Goal: Task Accomplishment & Management: Use online tool/utility

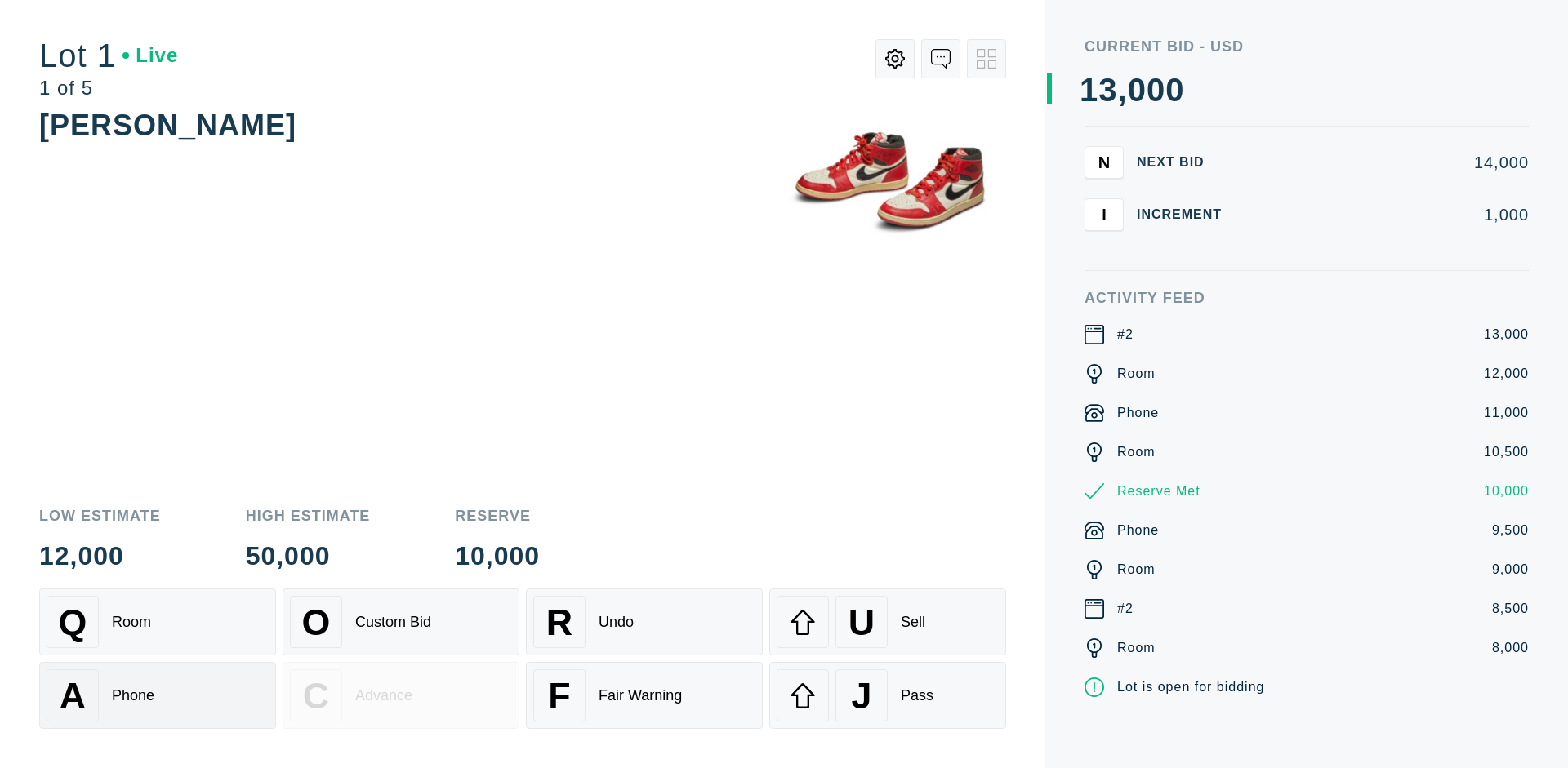
click at [158, 696] on div "A Phone" at bounding box center [157, 696] width 222 height 52
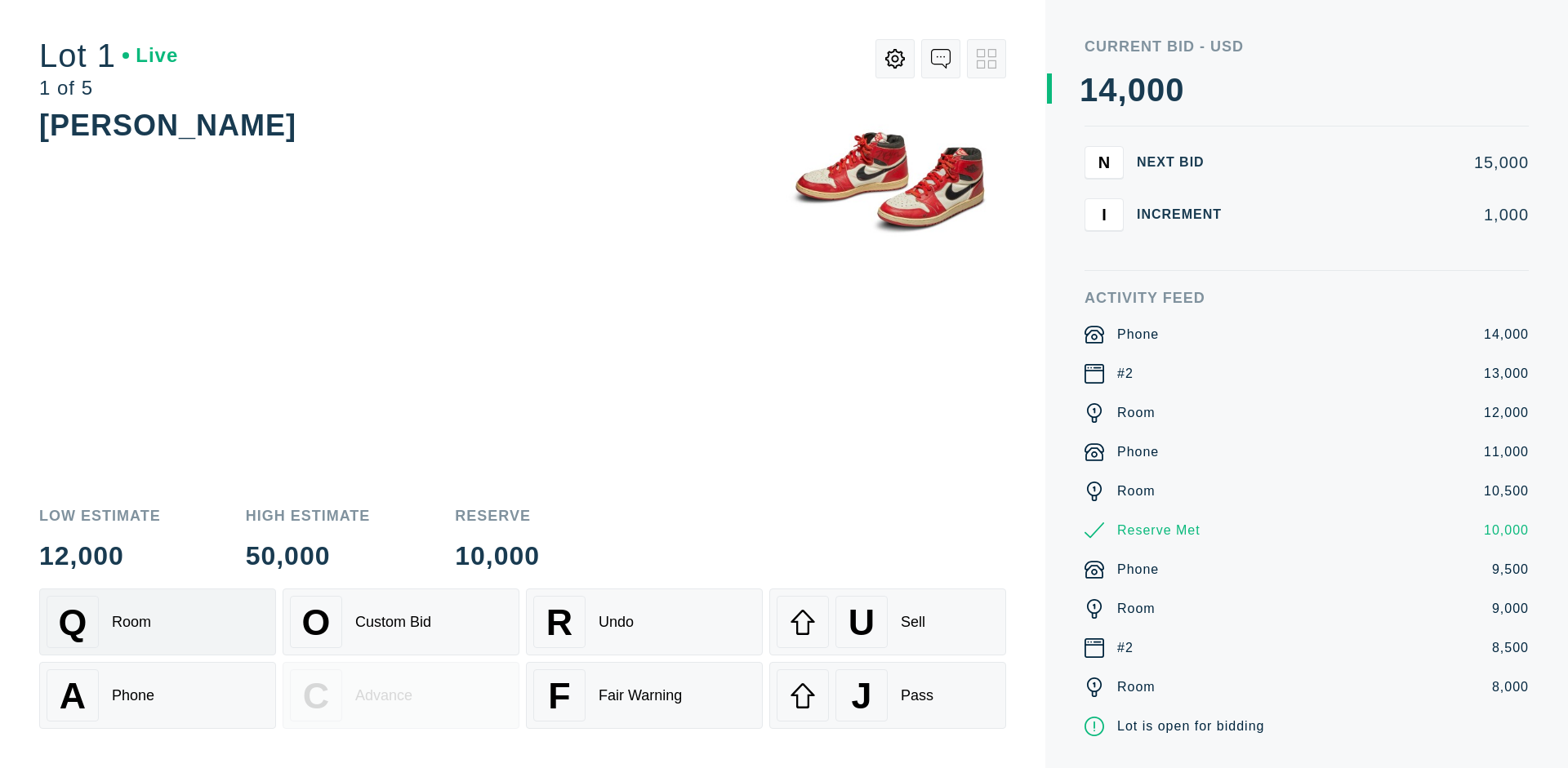
click at [158, 623] on div "Q Room" at bounding box center [157, 623] width 222 height 52
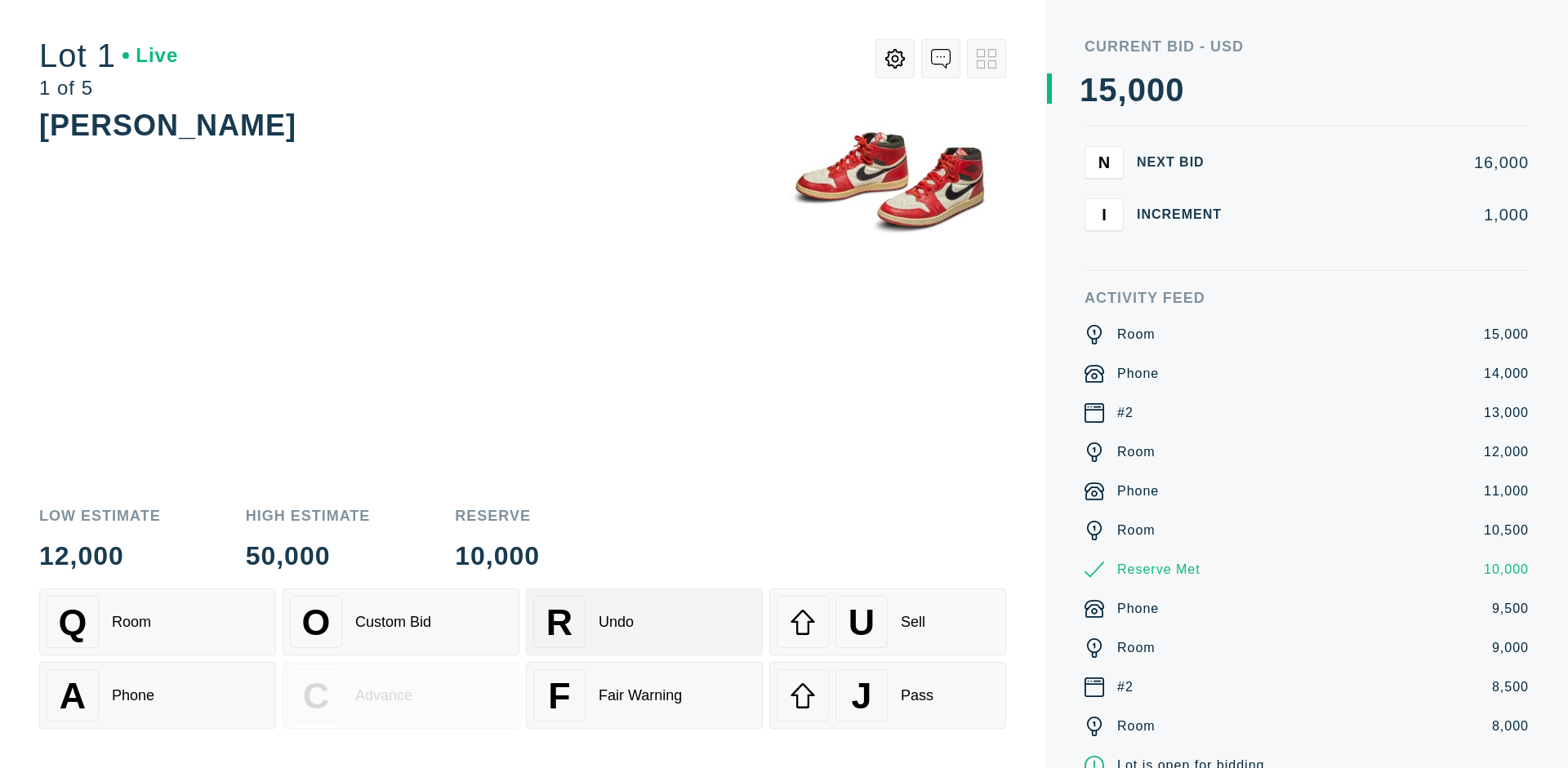
click at [644, 623] on div "R Undo" at bounding box center [644, 623] width 222 height 52
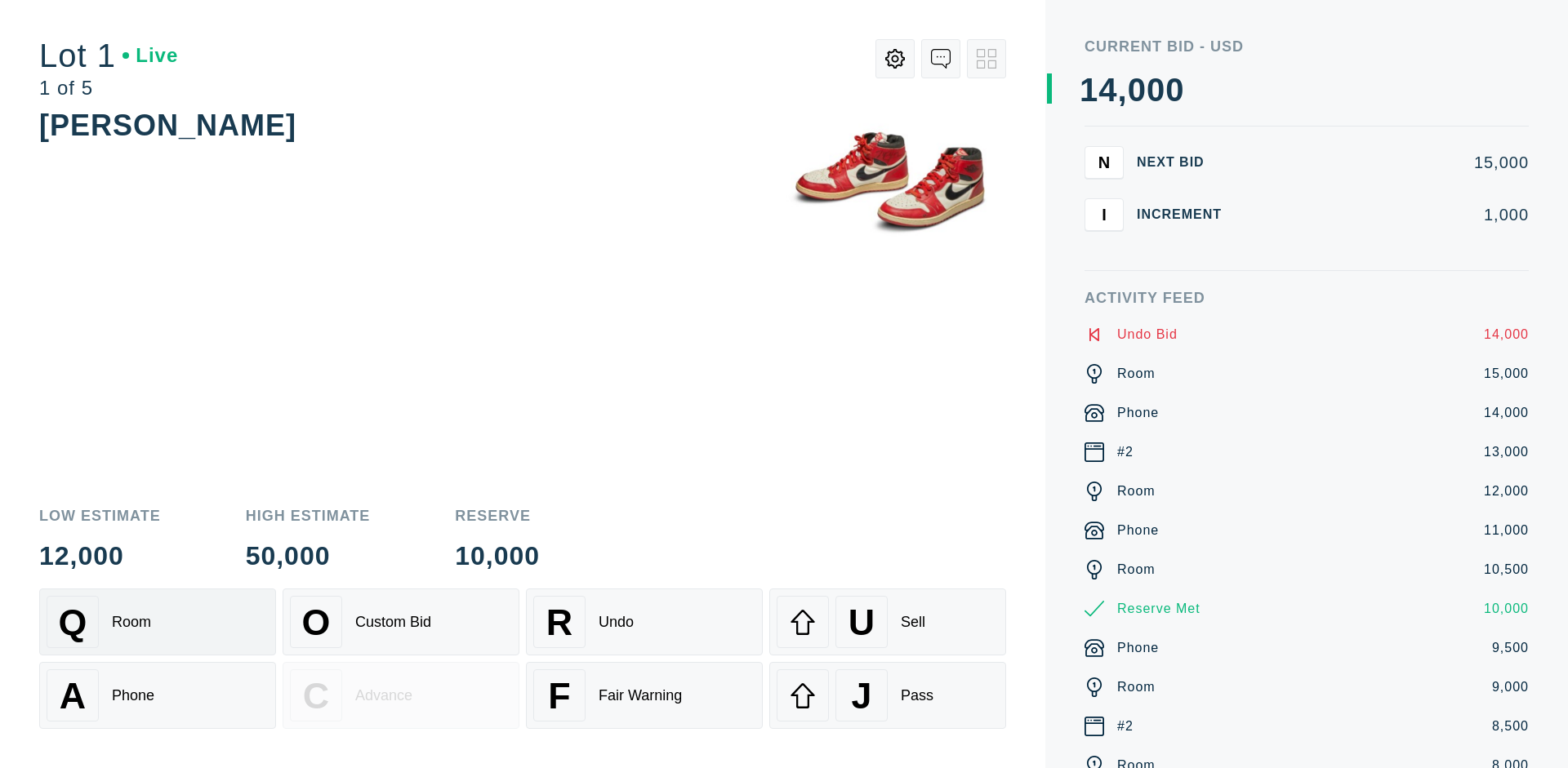
click at [158, 623] on div "Q Room" at bounding box center [157, 623] width 222 height 52
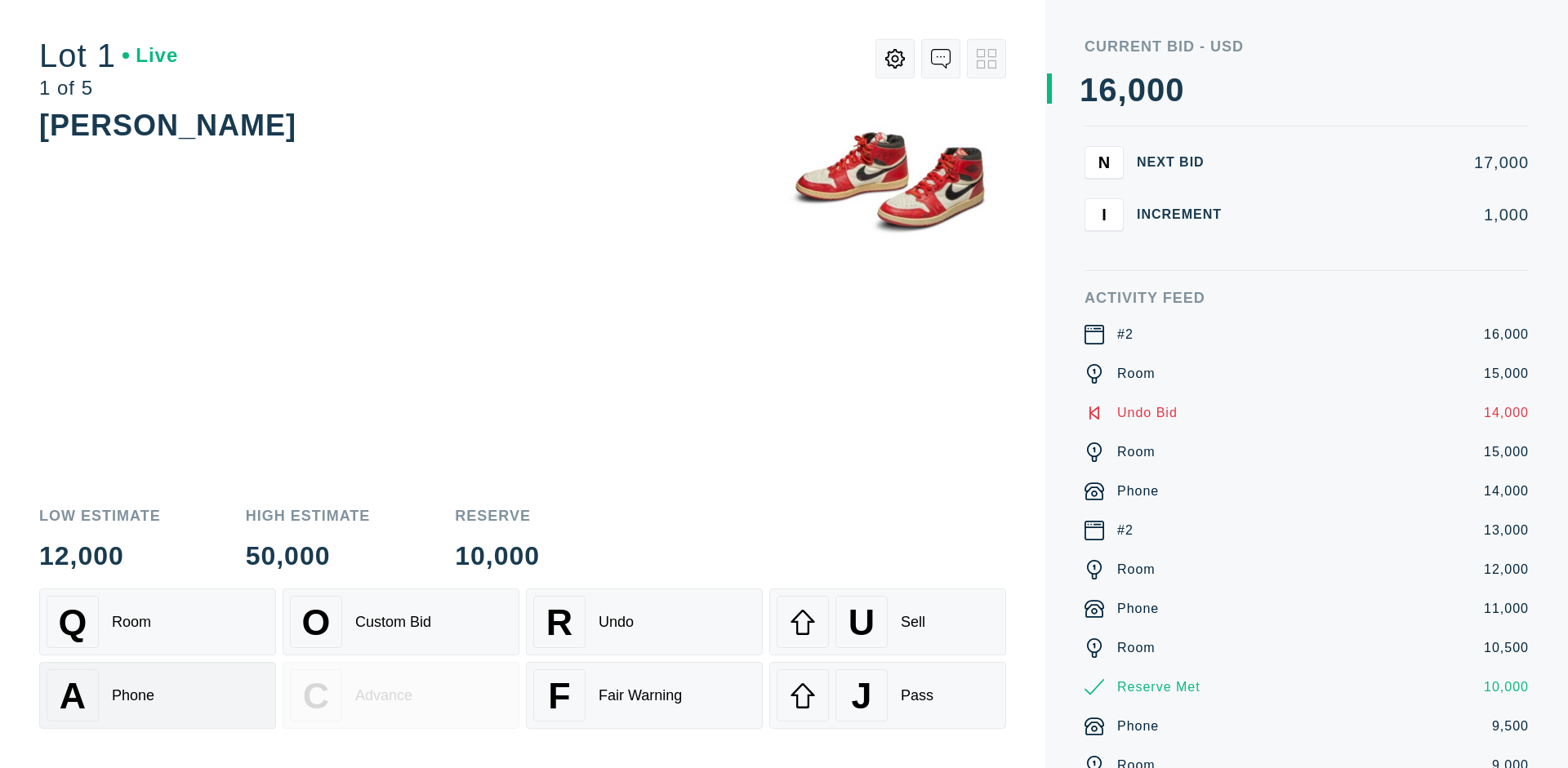
click at [158, 696] on div "A Phone" at bounding box center [157, 696] width 222 height 52
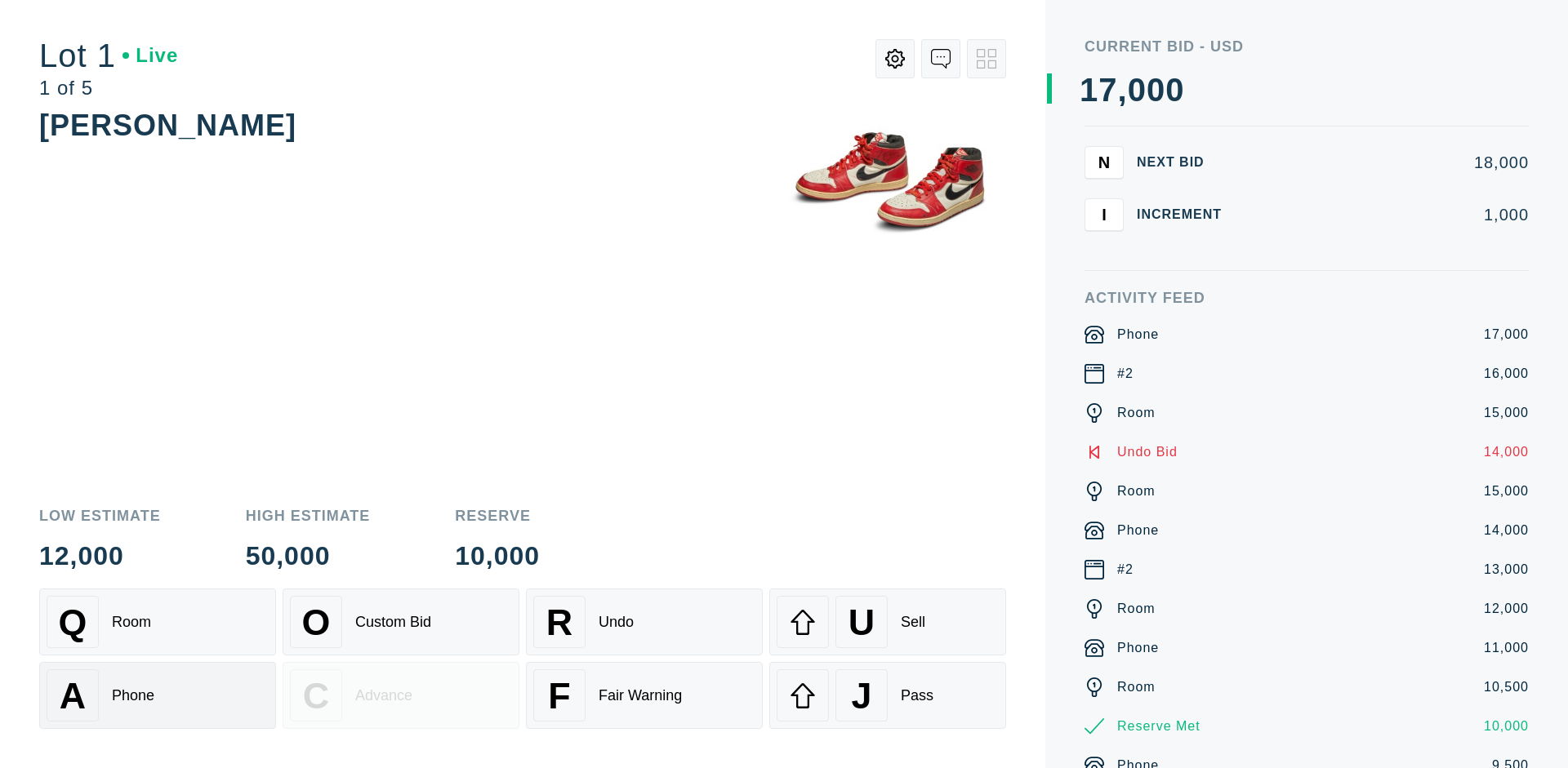
click at [158, 623] on div "Q Room" at bounding box center [157, 623] width 222 height 52
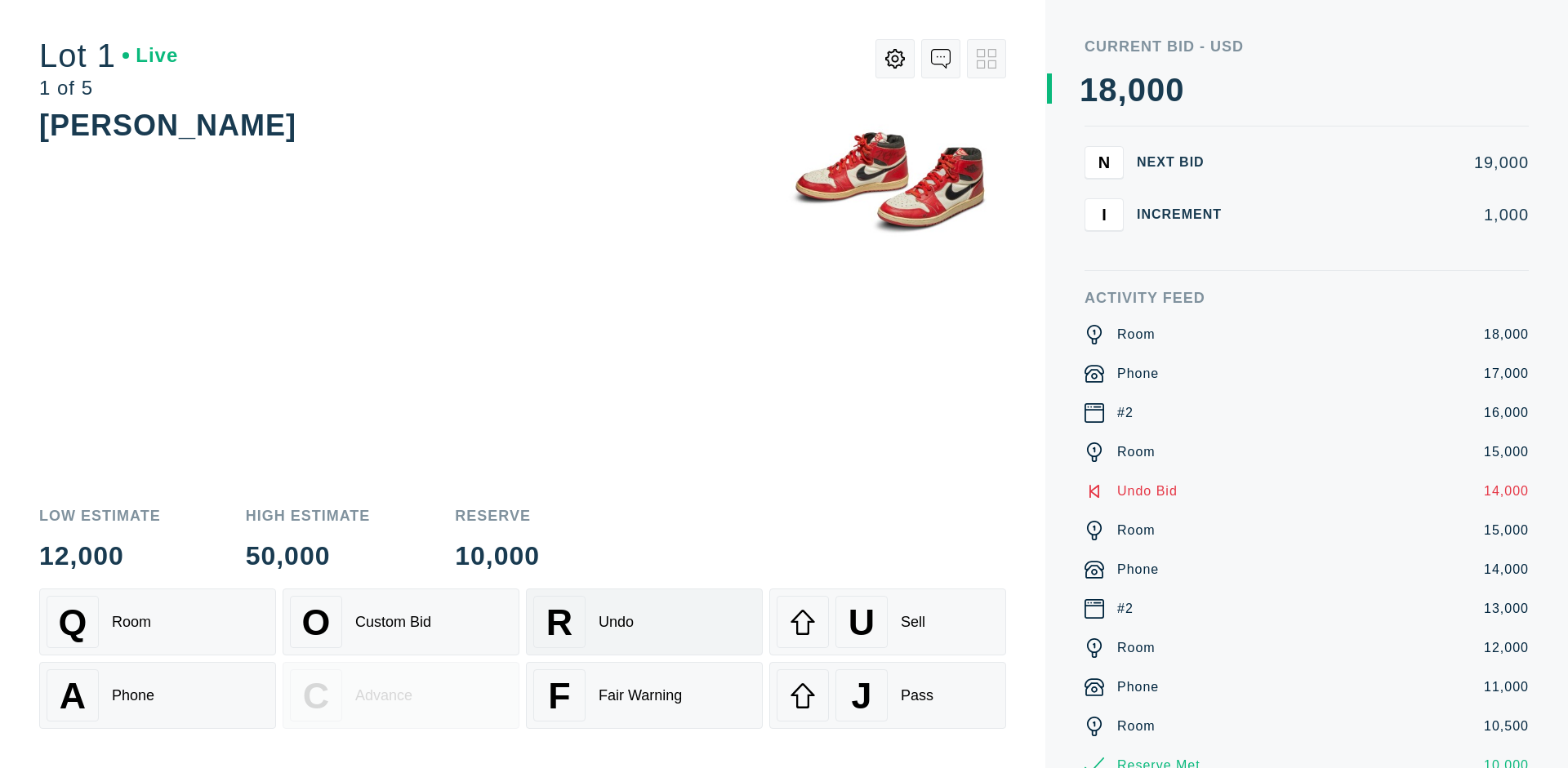
click at [644, 623] on div "R Undo" at bounding box center [644, 623] width 222 height 52
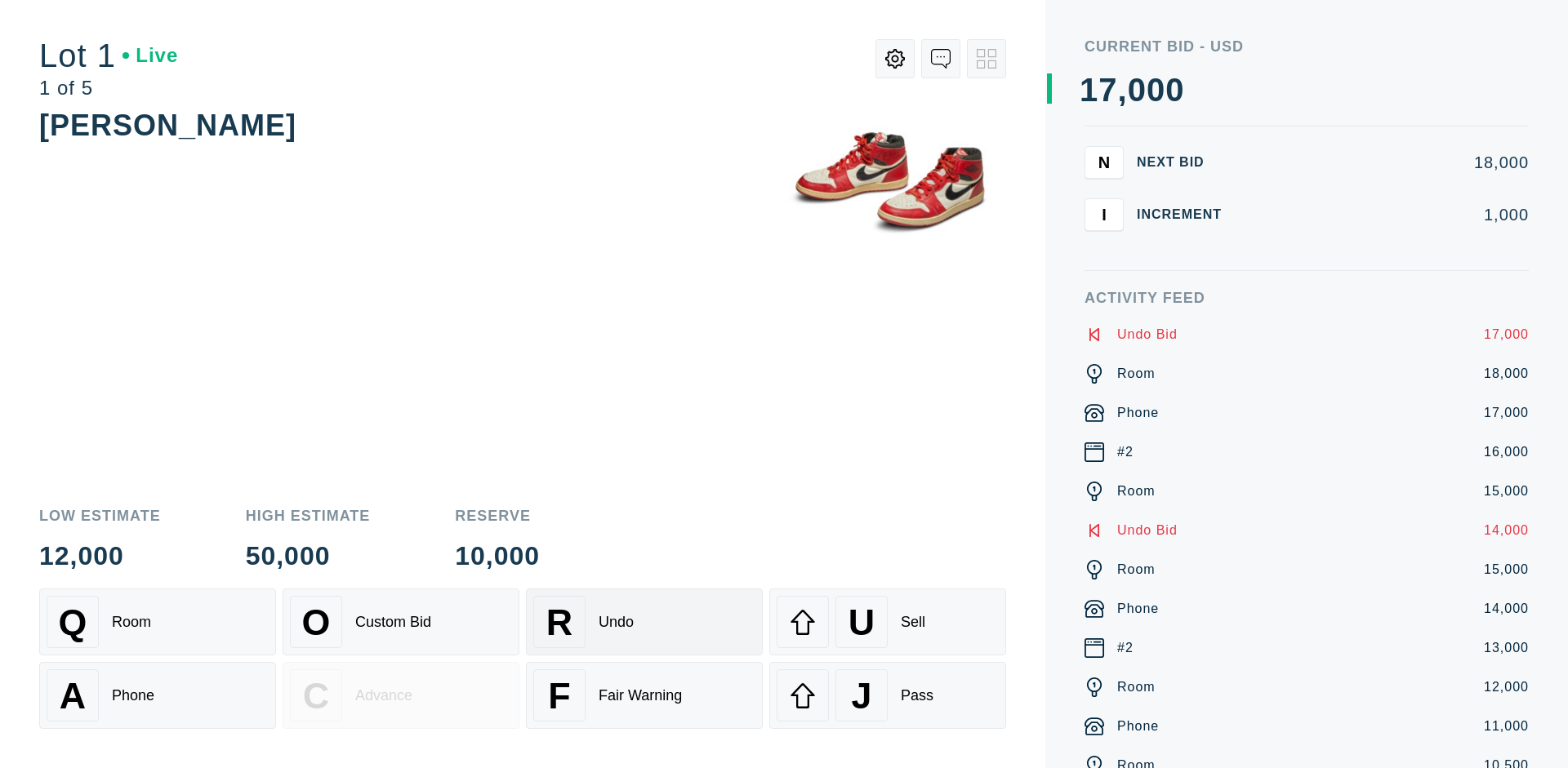
click at [887, 623] on div "U Sell" at bounding box center [887, 623] width 222 height 52
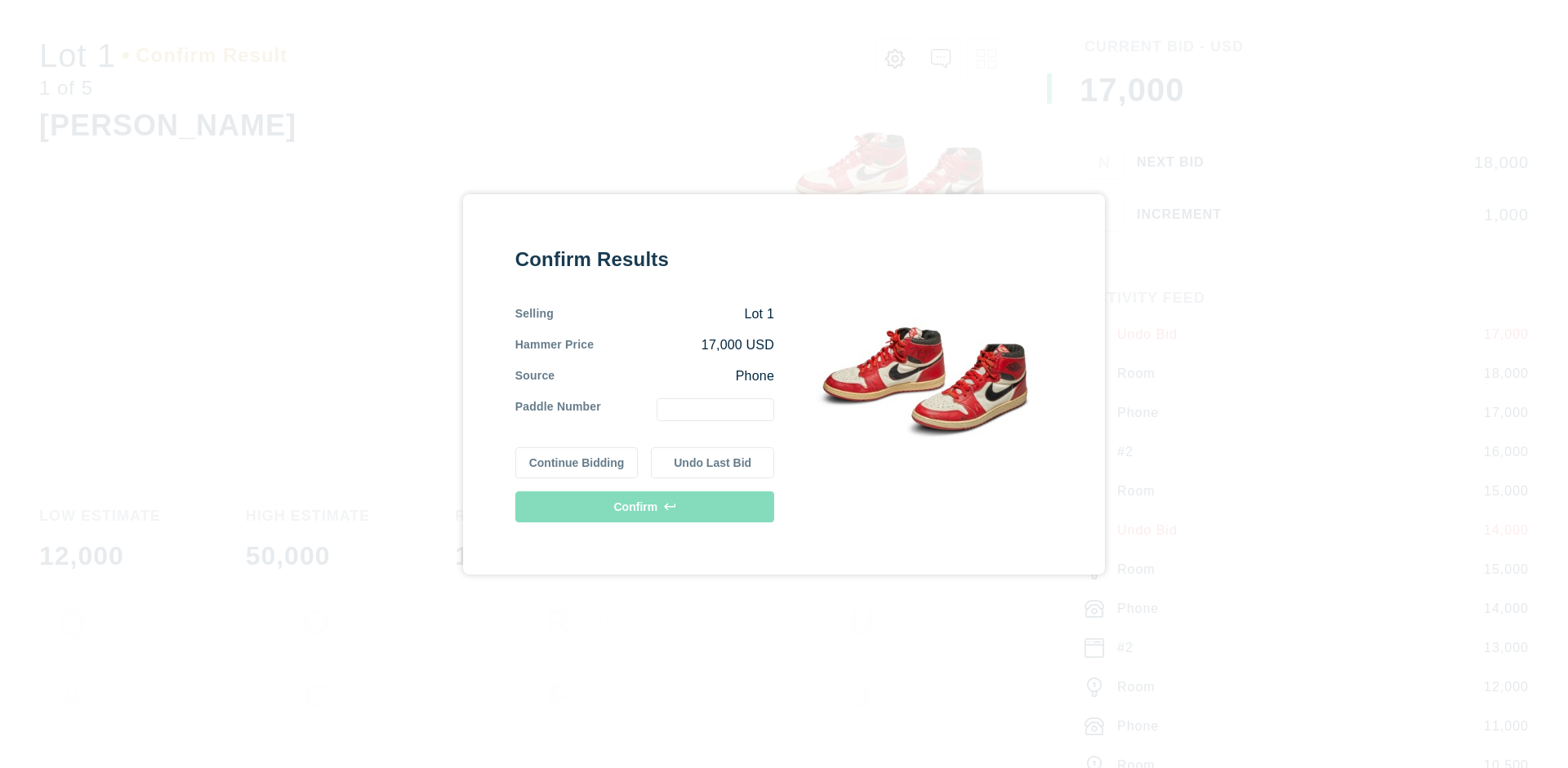
click at [577, 463] on button "Continue Bidding" at bounding box center [576, 463] width 123 height 31
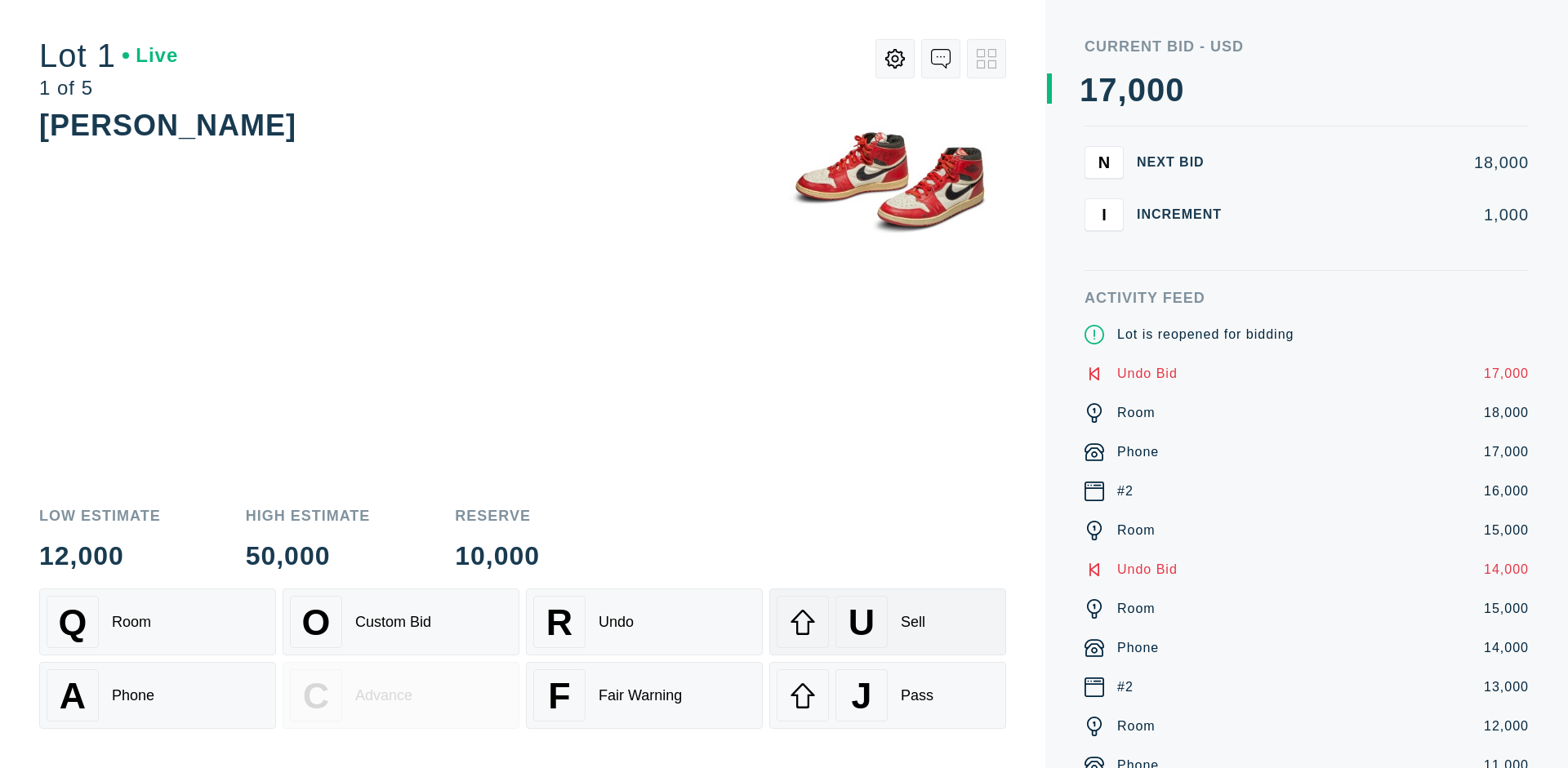
click at [887, 623] on div "U Sell" at bounding box center [887, 623] width 222 height 52
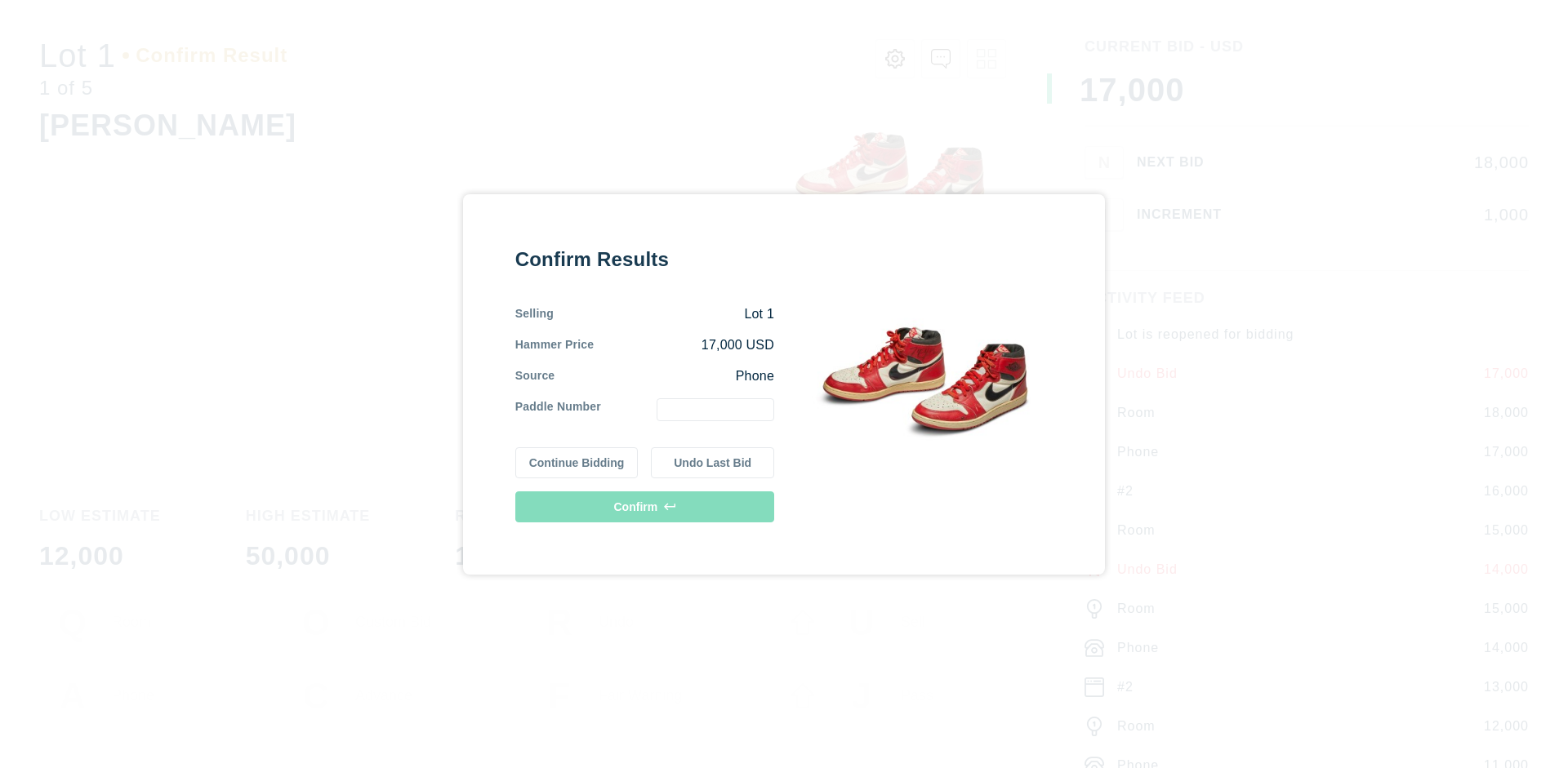
click at [713, 463] on button "Undo Last Bid" at bounding box center [712, 463] width 123 height 31
click at [577, 460] on button "Continue Bidding" at bounding box center [576, 461] width 123 height 31
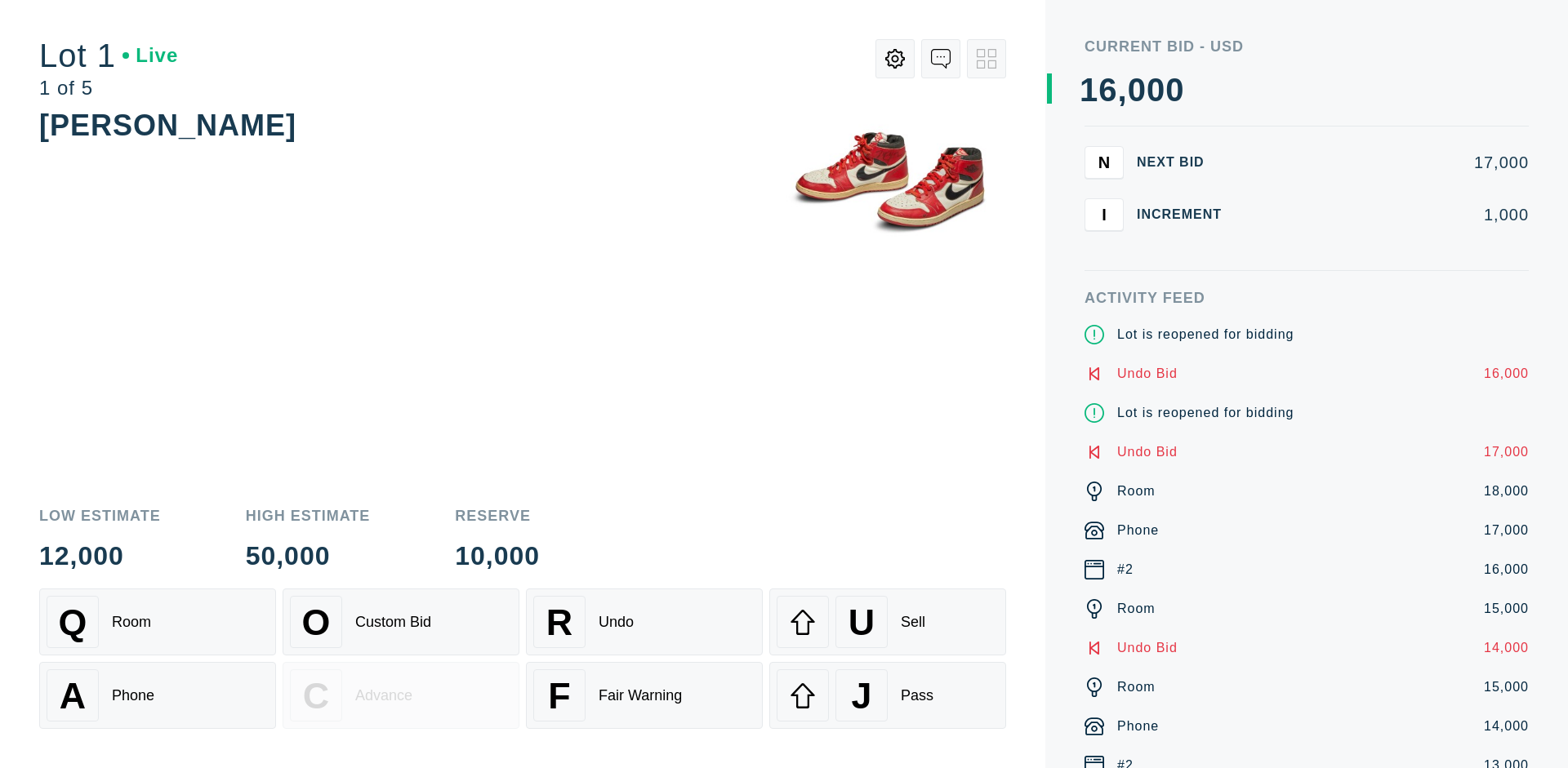
click at [887, 696] on div "J Pass" at bounding box center [887, 696] width 222 height 52
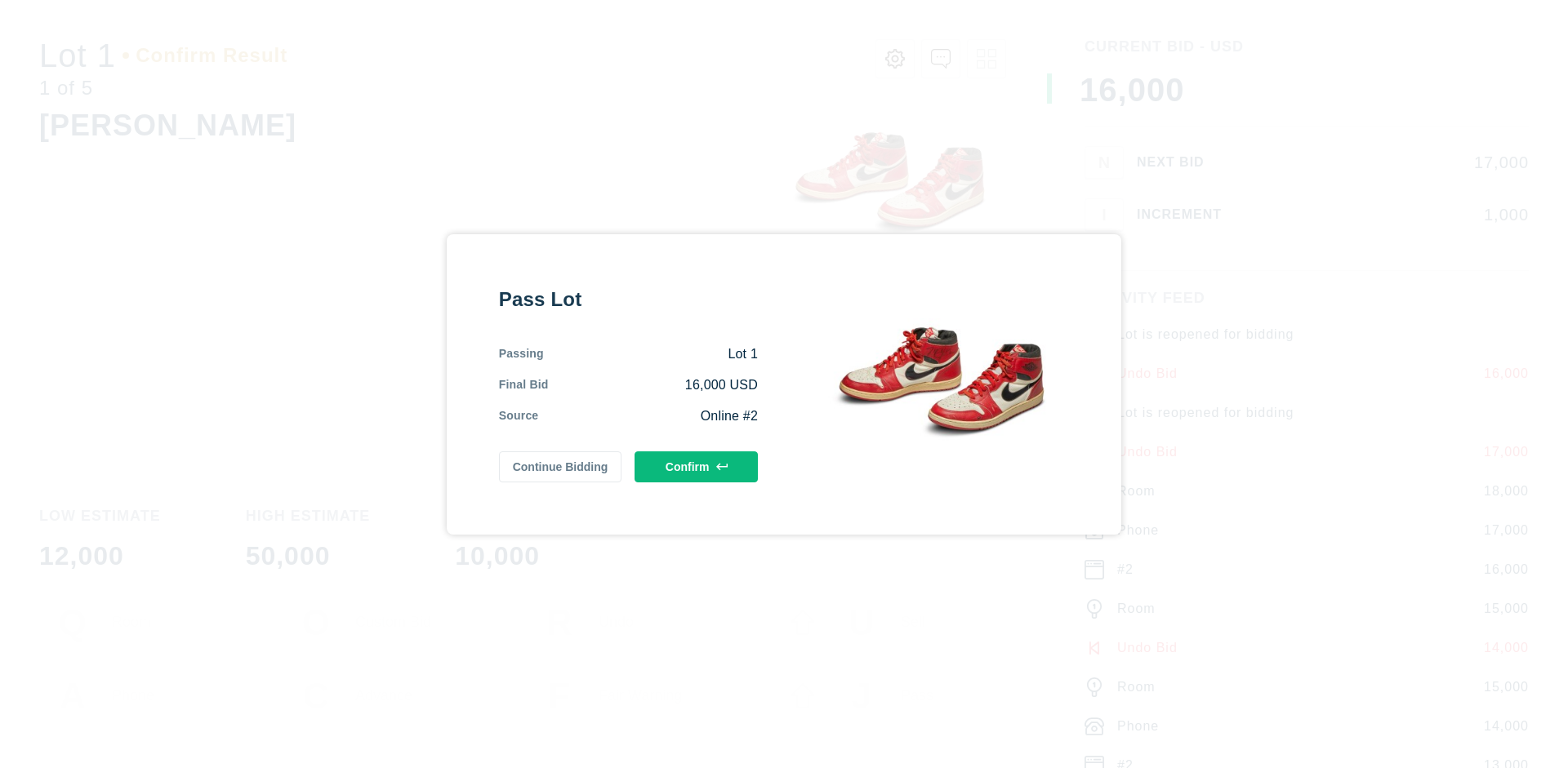
click at [696, 466] on button "Confirm" at bounding box center [695, 467] width 123 height 31
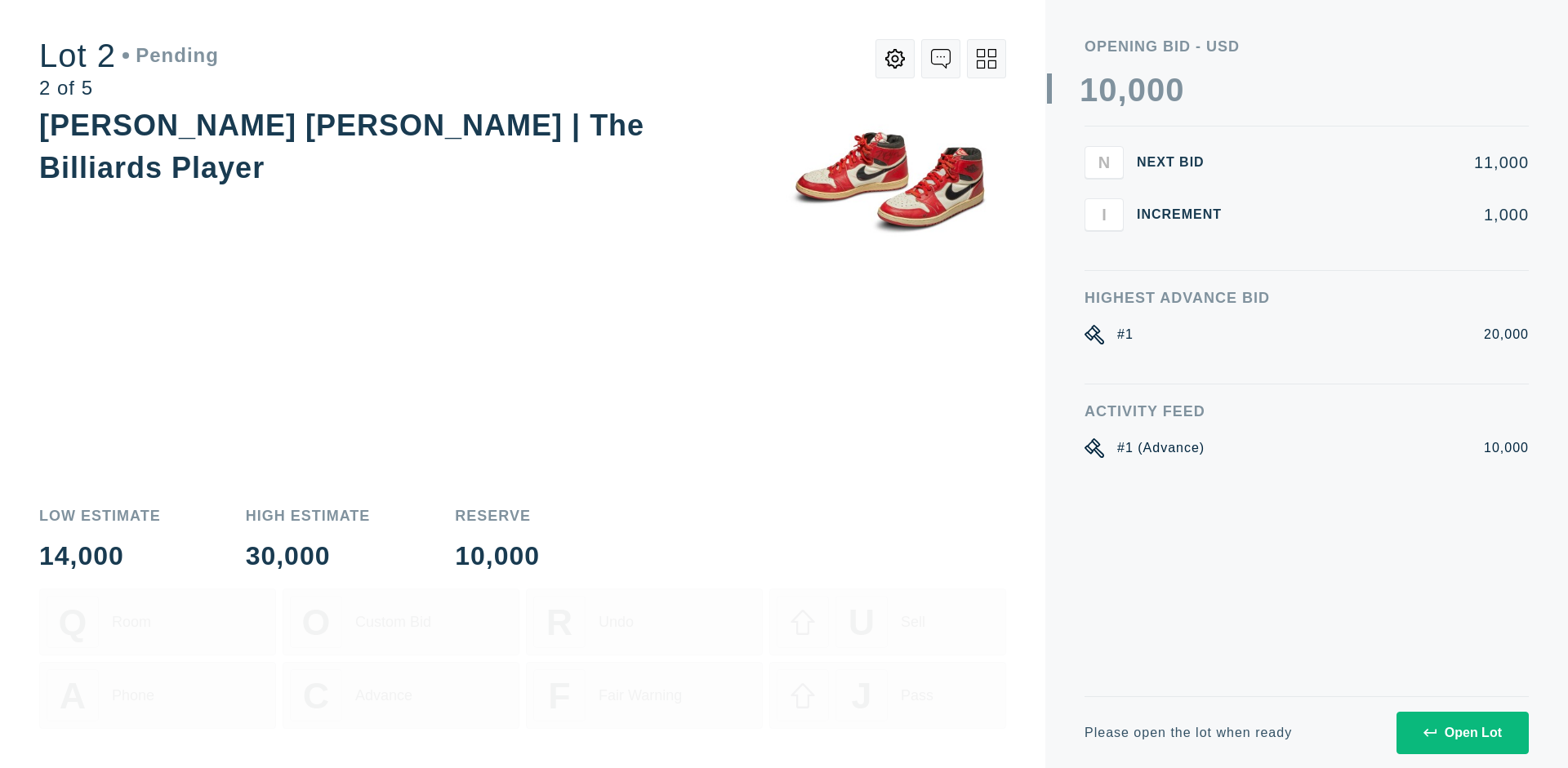
click at [1461, 732] on div "Open Lot" at bounding box center [1462, 733] width 79 height 15
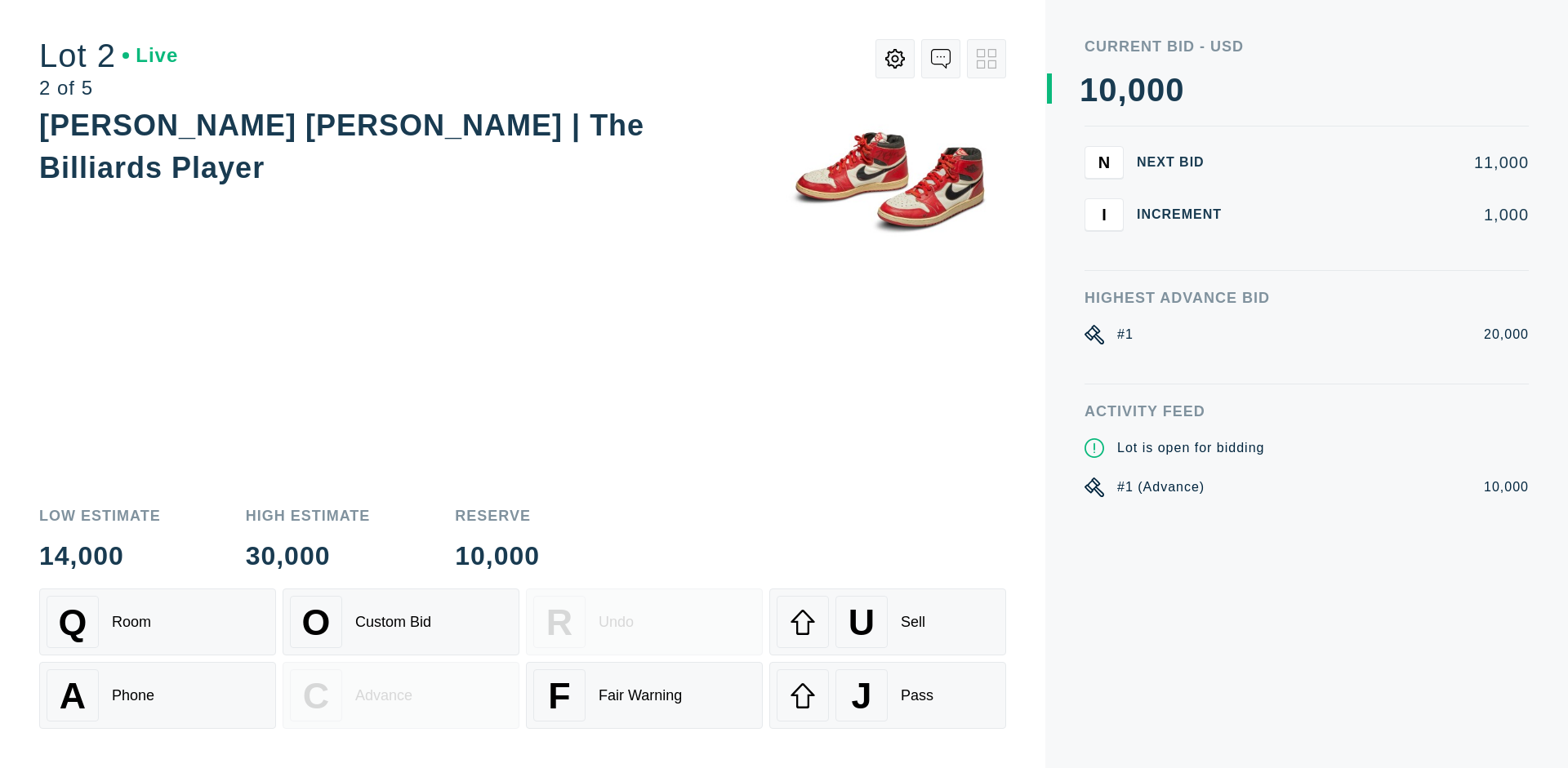
click at [158, 623] on div "Q Room" at bounding box center [157, 623] width 222 height 52
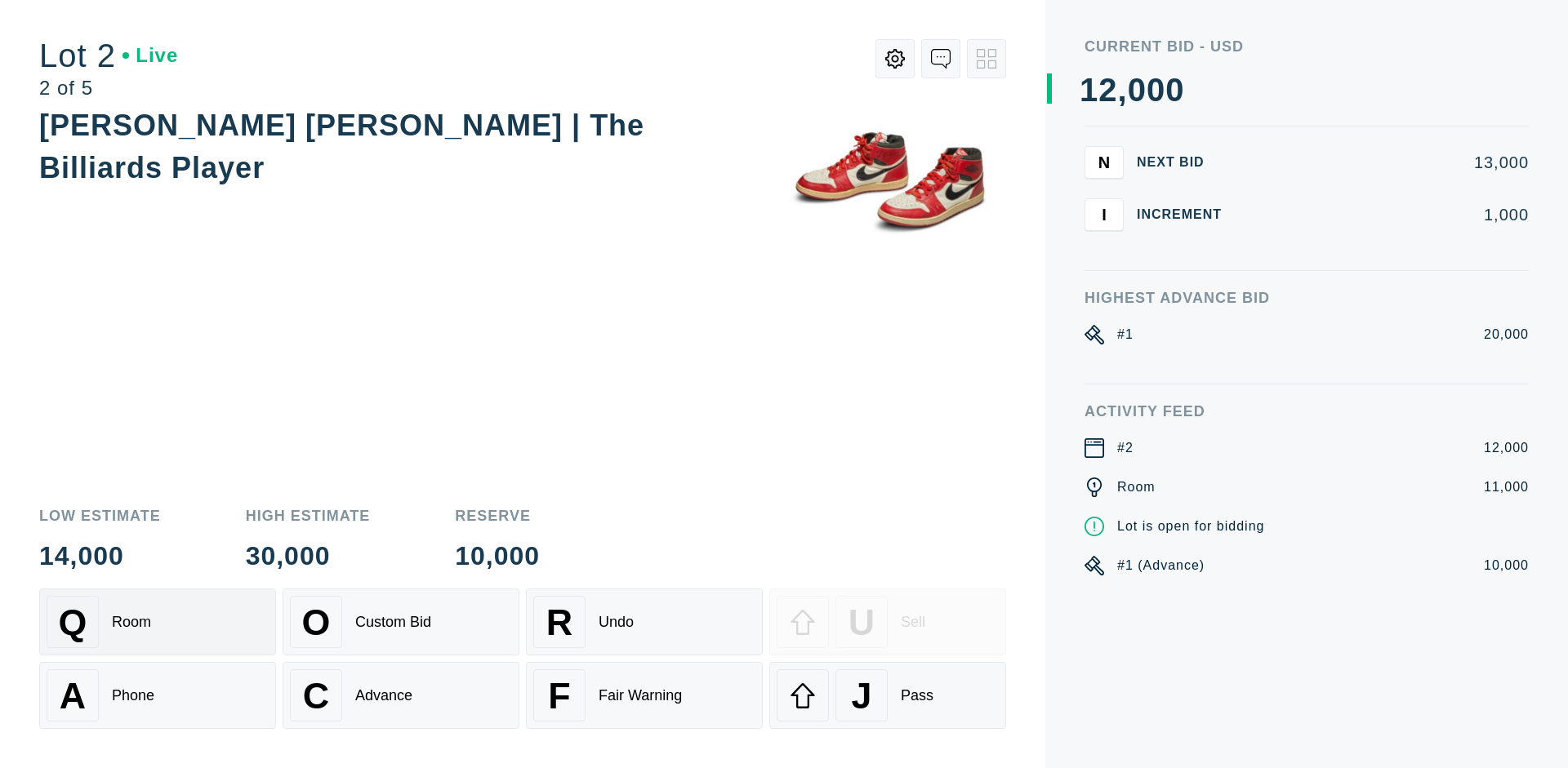
click at [400, 696] on div "Advance" at bounding box center [383, 696] width 57 height 17
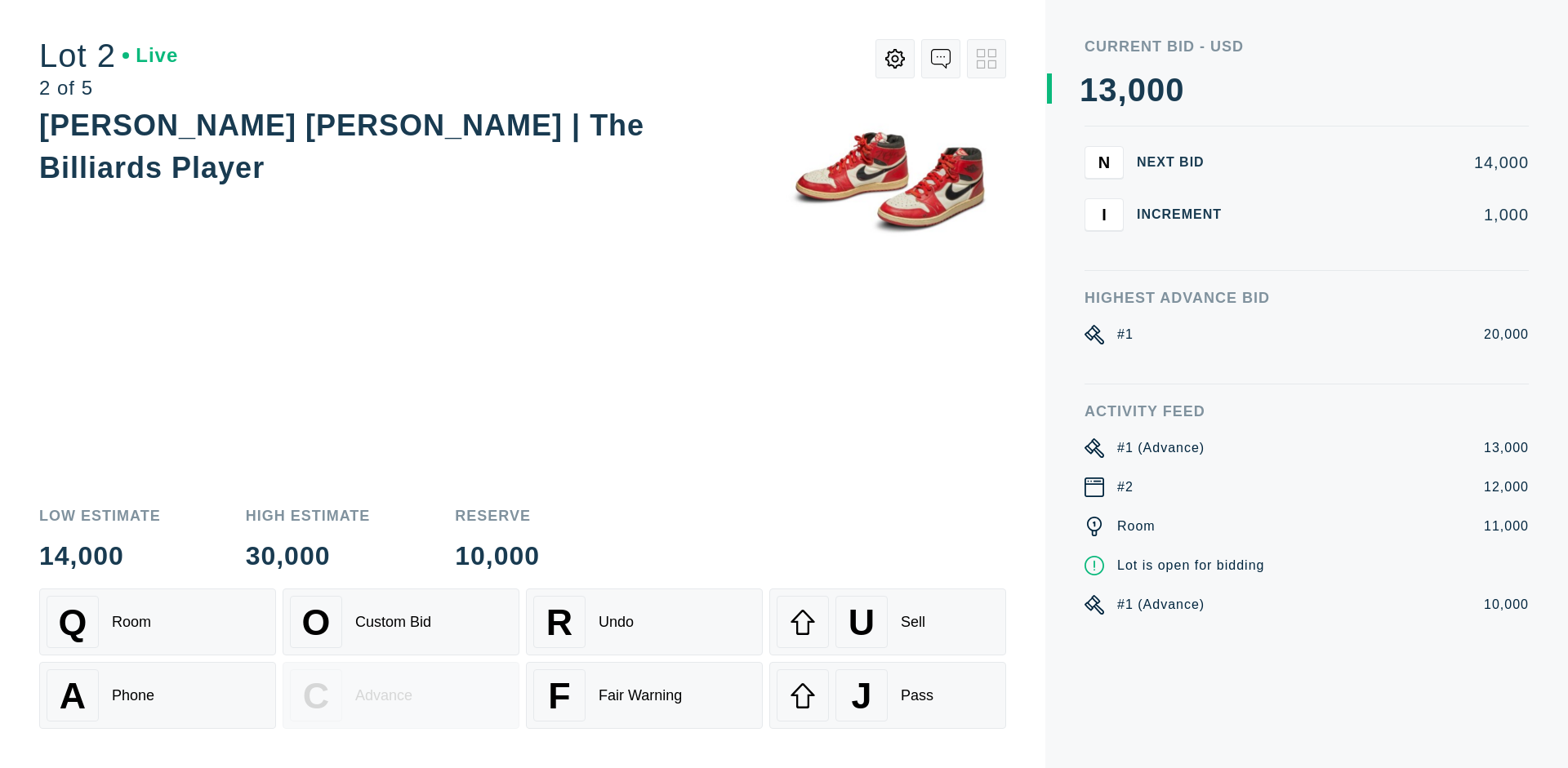
click at [887, 623] on div "U Sell" at bounding box center [887, 623] width 222 height 52
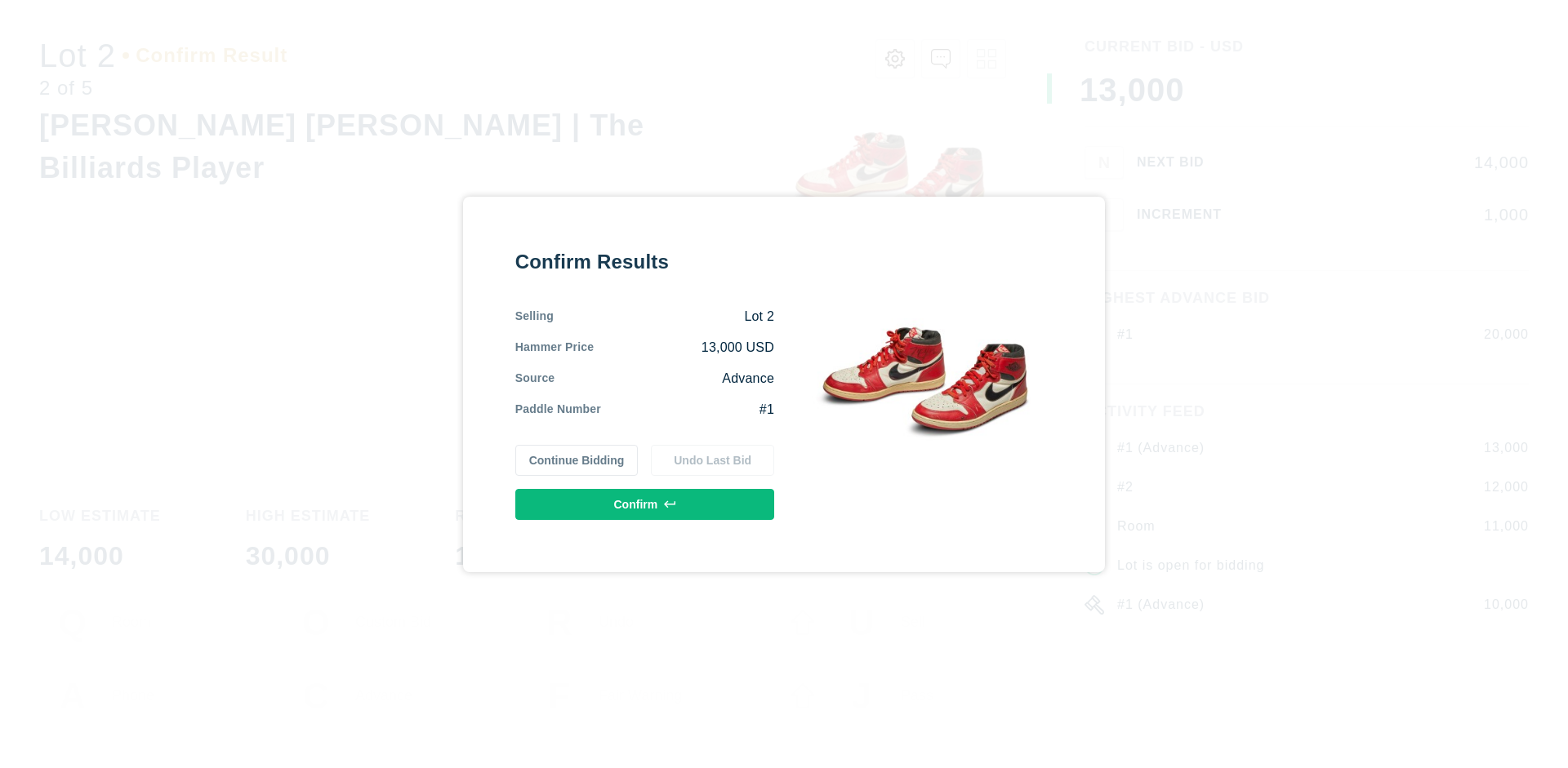
click at [645, 504] on button "Confirm" at bounding box center [644, 504] width 259 height 31
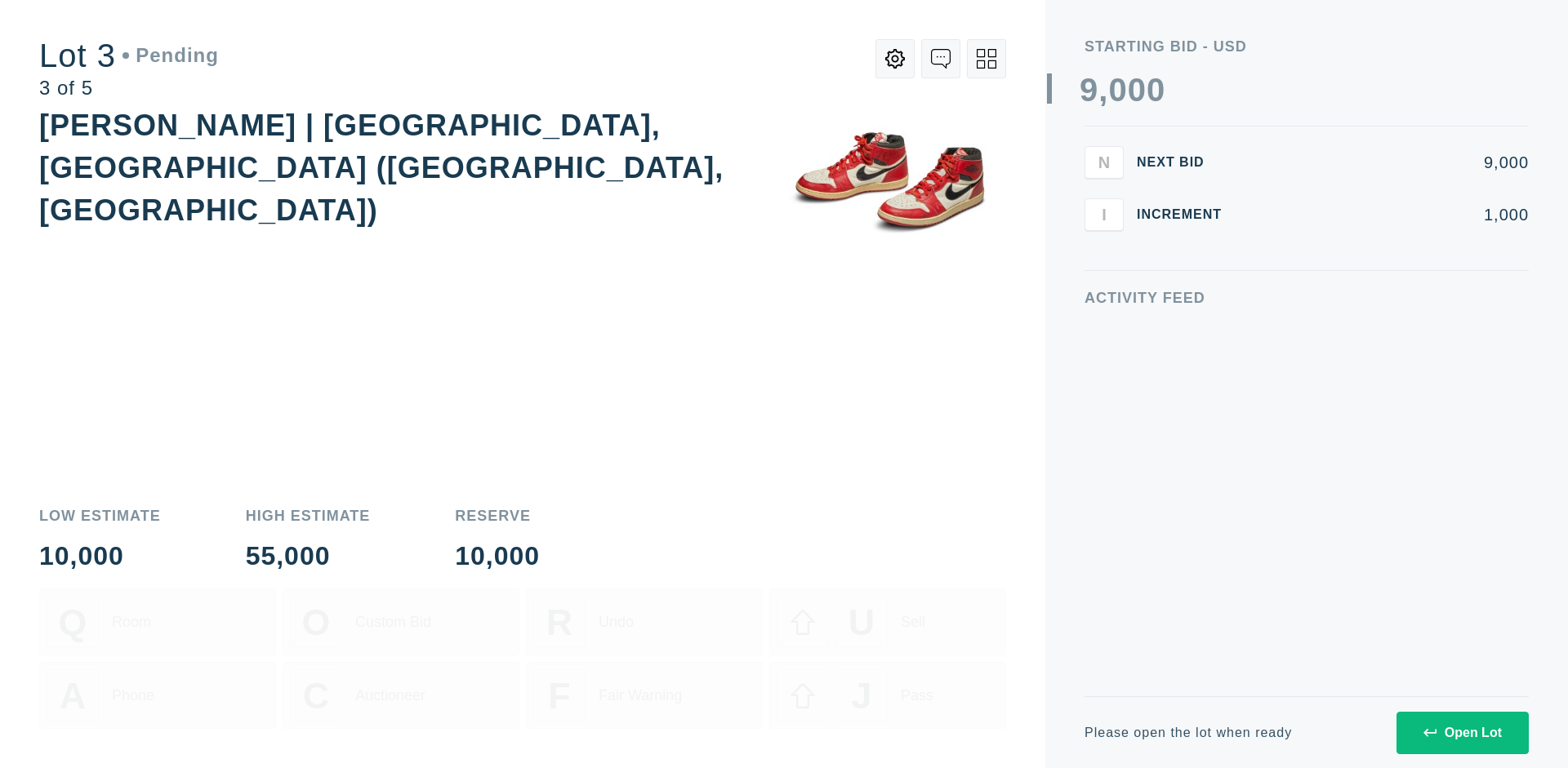
click at [1461, 732] on div "Open Lot" at bounding box center [1462, 733] width 79 height 15
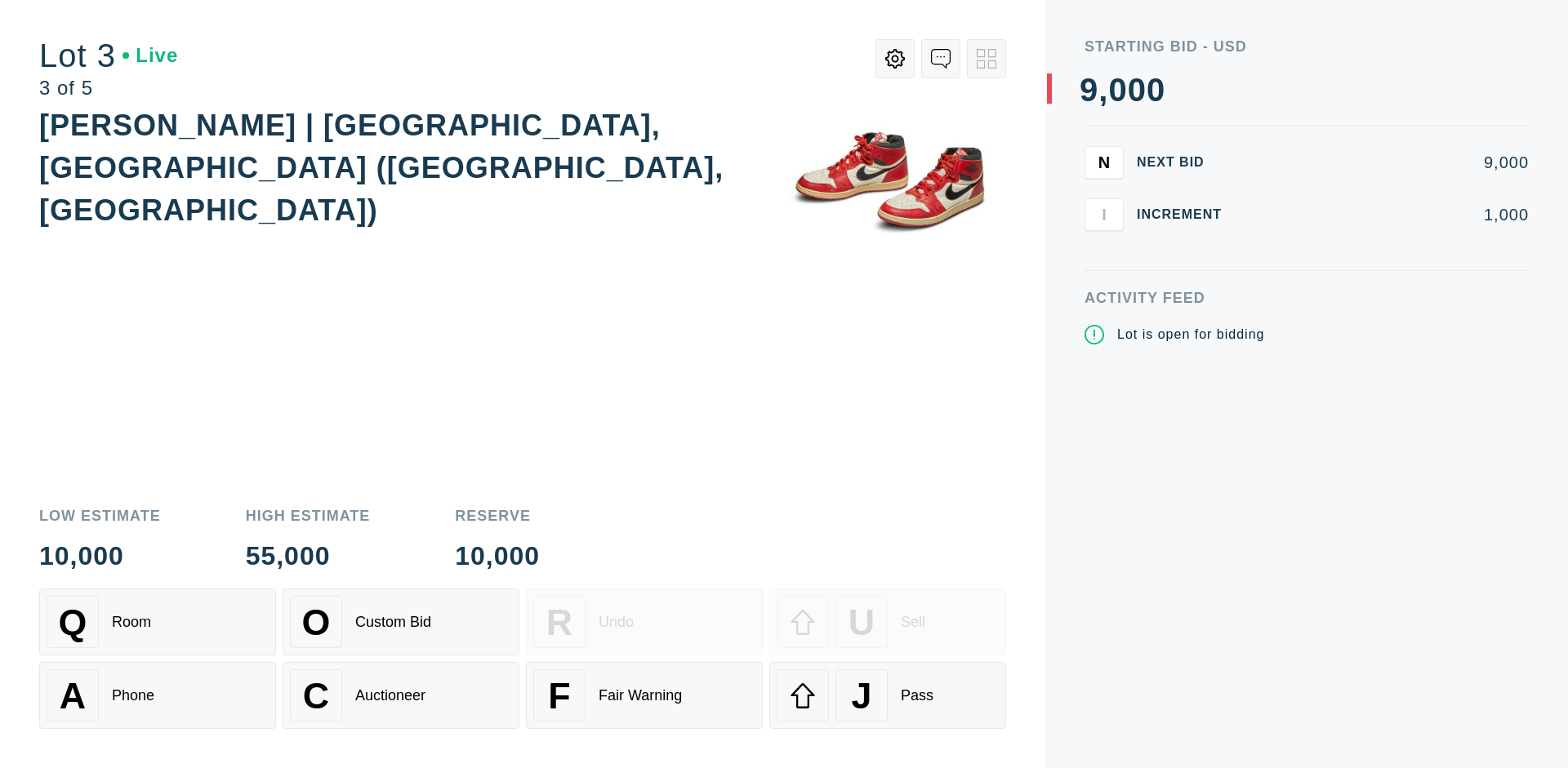
click at [887, 696] on div "J Pass" at bounding box center [887, 696] width 222 height 52
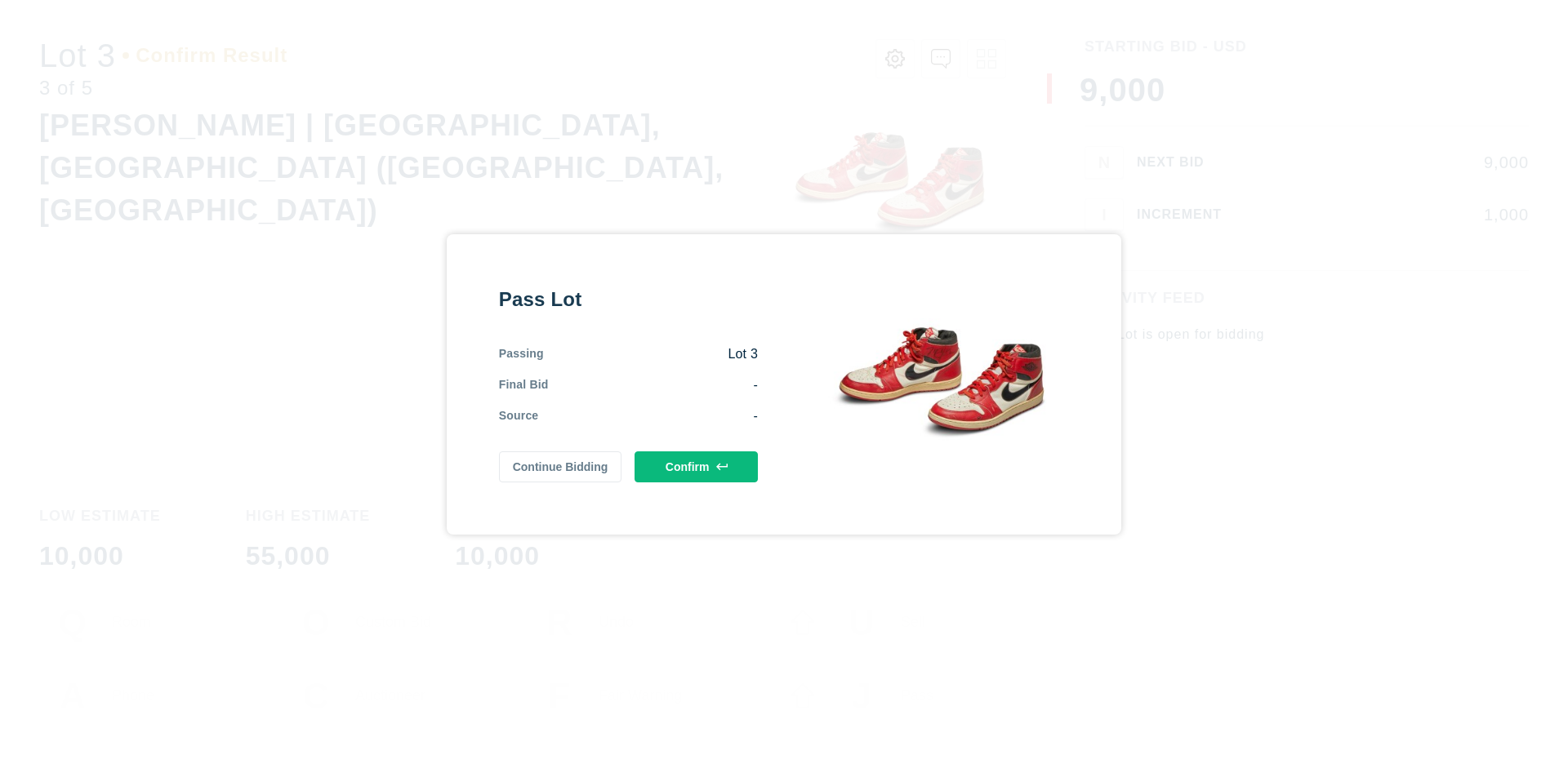
click at [696, 466] on button "Confirm" at bounding box center [695, 467] width 123 height 31
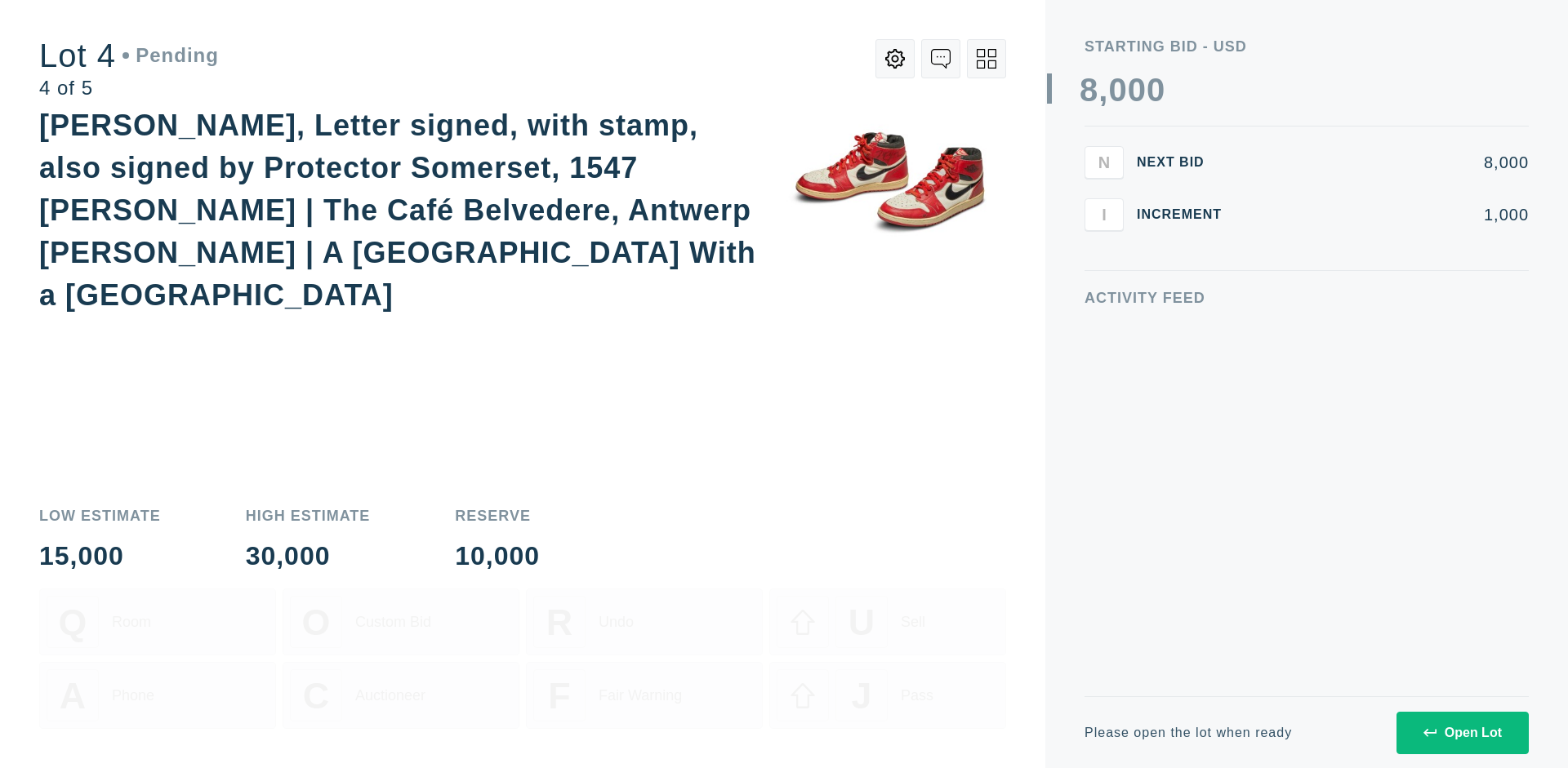
click at [1461, 732] on div "Open Lot" at bounding box center [1462, 733] width 79 height 15
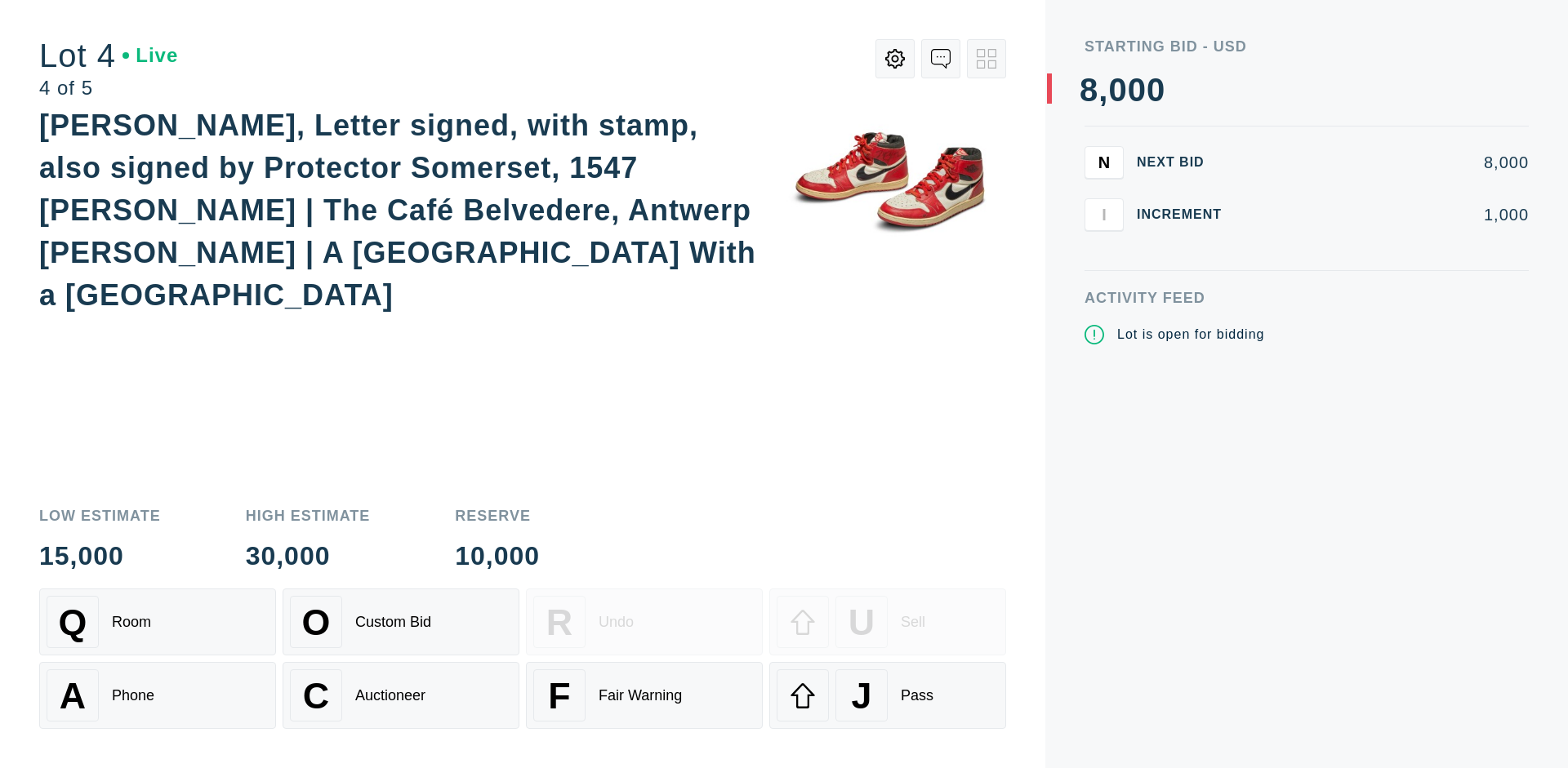
click at [158, 623] on div "Q Room" at bounding box center [157, 623] width 222 height 52
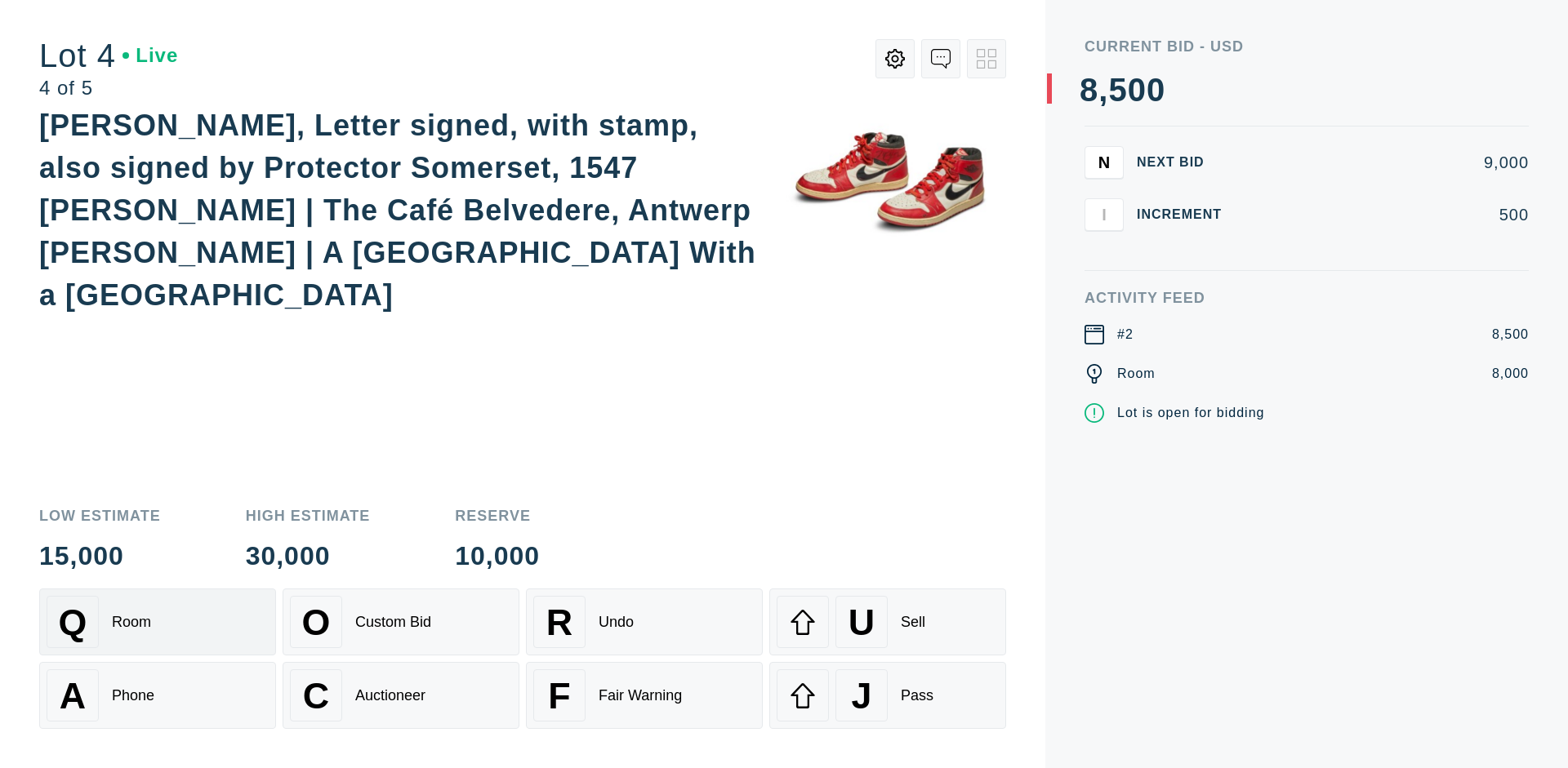
click at [400, 696] on div "Auctioneer" at bounding box center [390, 696] width 70 height 17
click at [887, 696] on div "J Pass" at bounding box center [887, 696] width 222 height 52
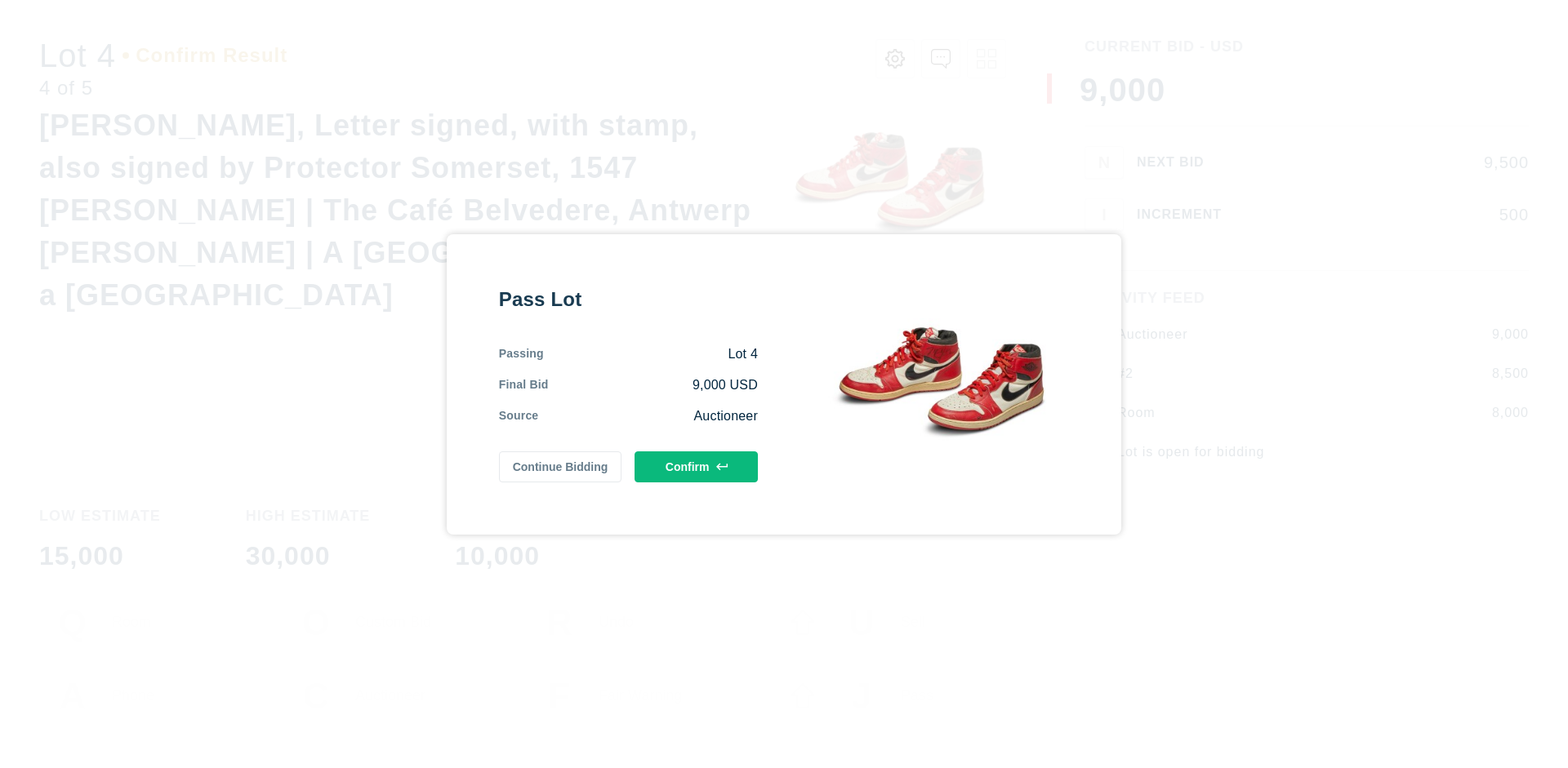
click at [696, 466] on button "Confirm" at bounding box center [695, 467] width 123 height 31
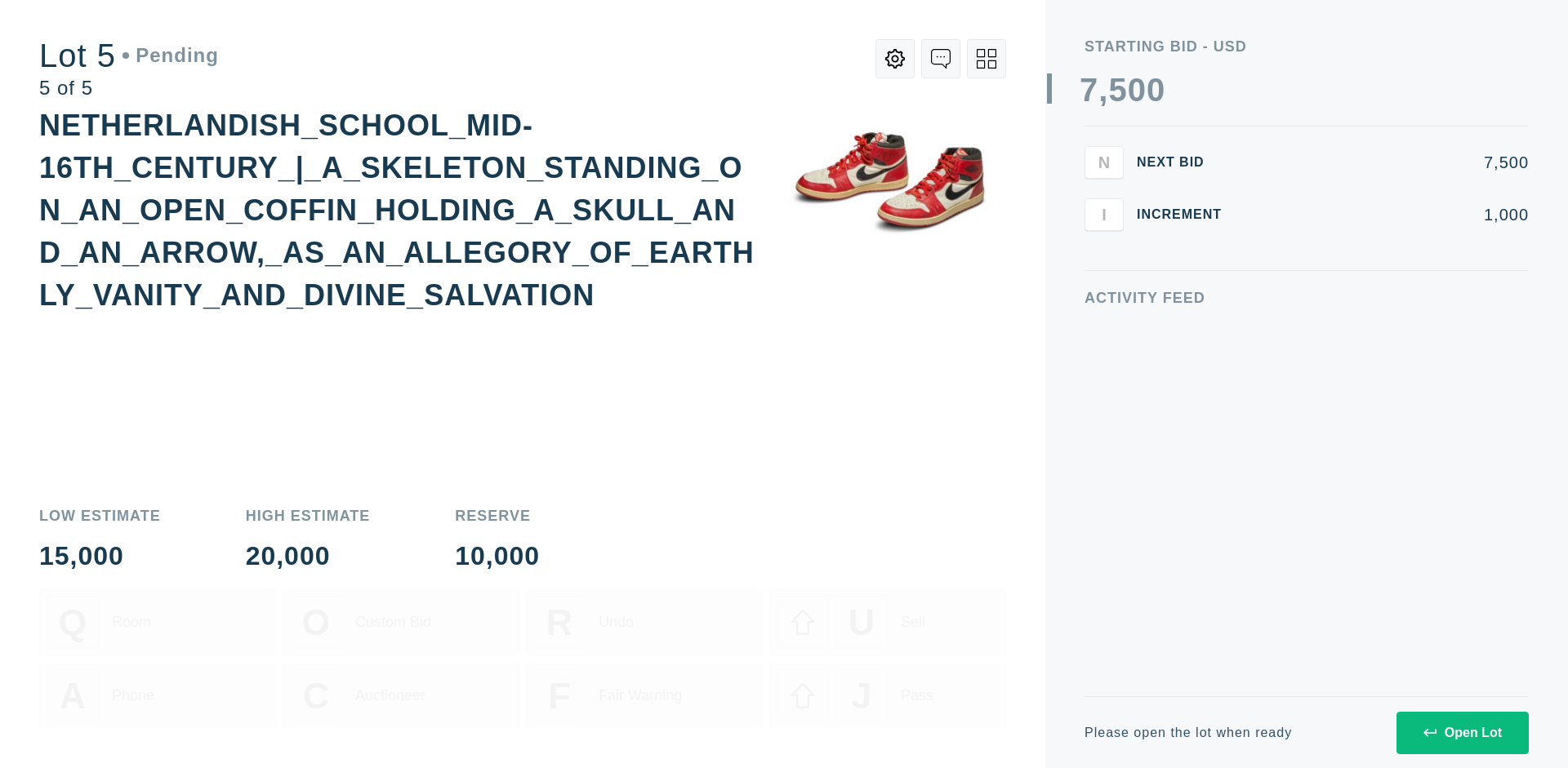
click at [1461, 732] on div "Open Lot" at bounding box center [1462, 733] width 79 height 15
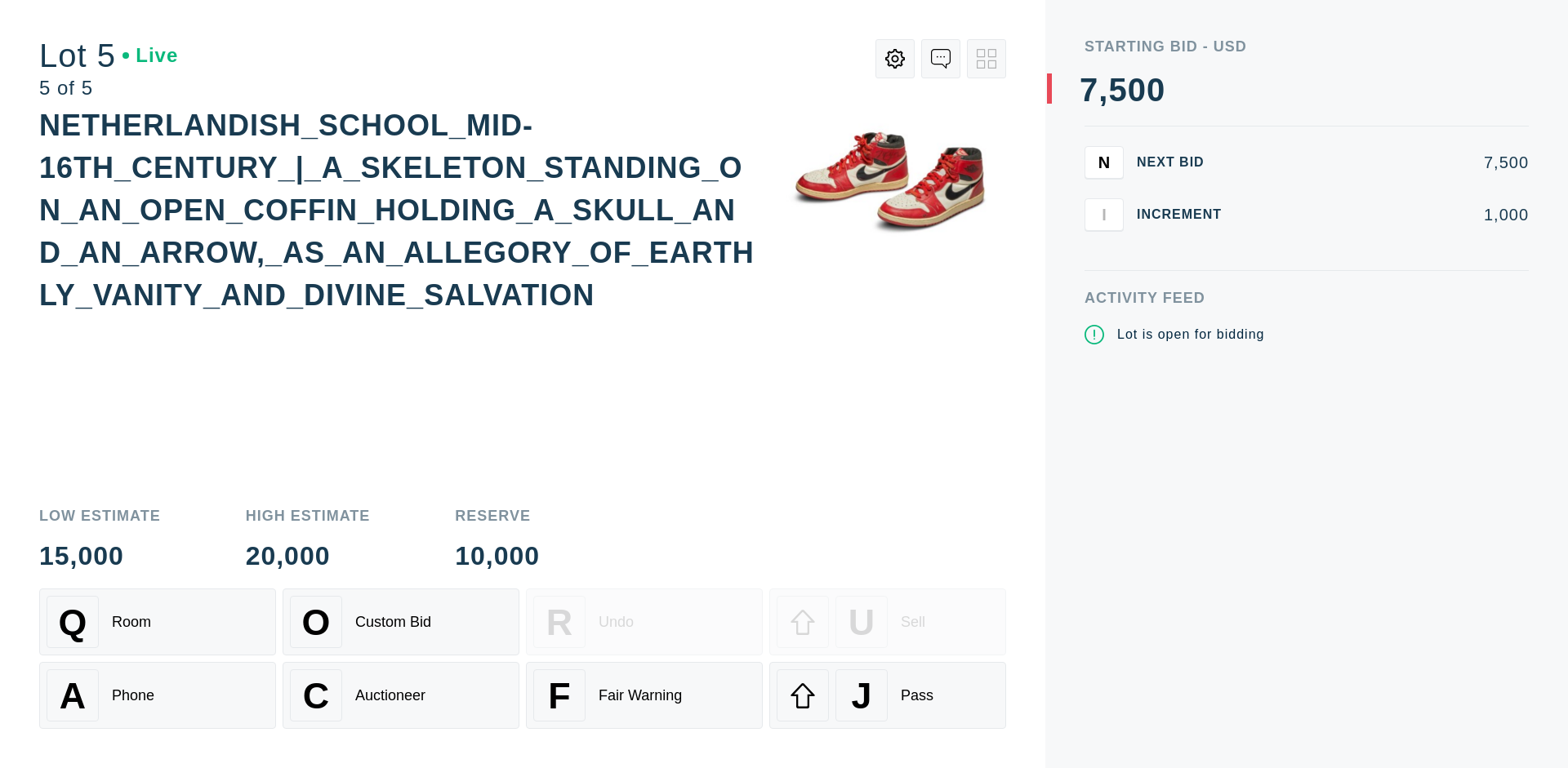
click at [158, 623] on div "Q Room" at bounding box center [157, 623] width 222 height 52
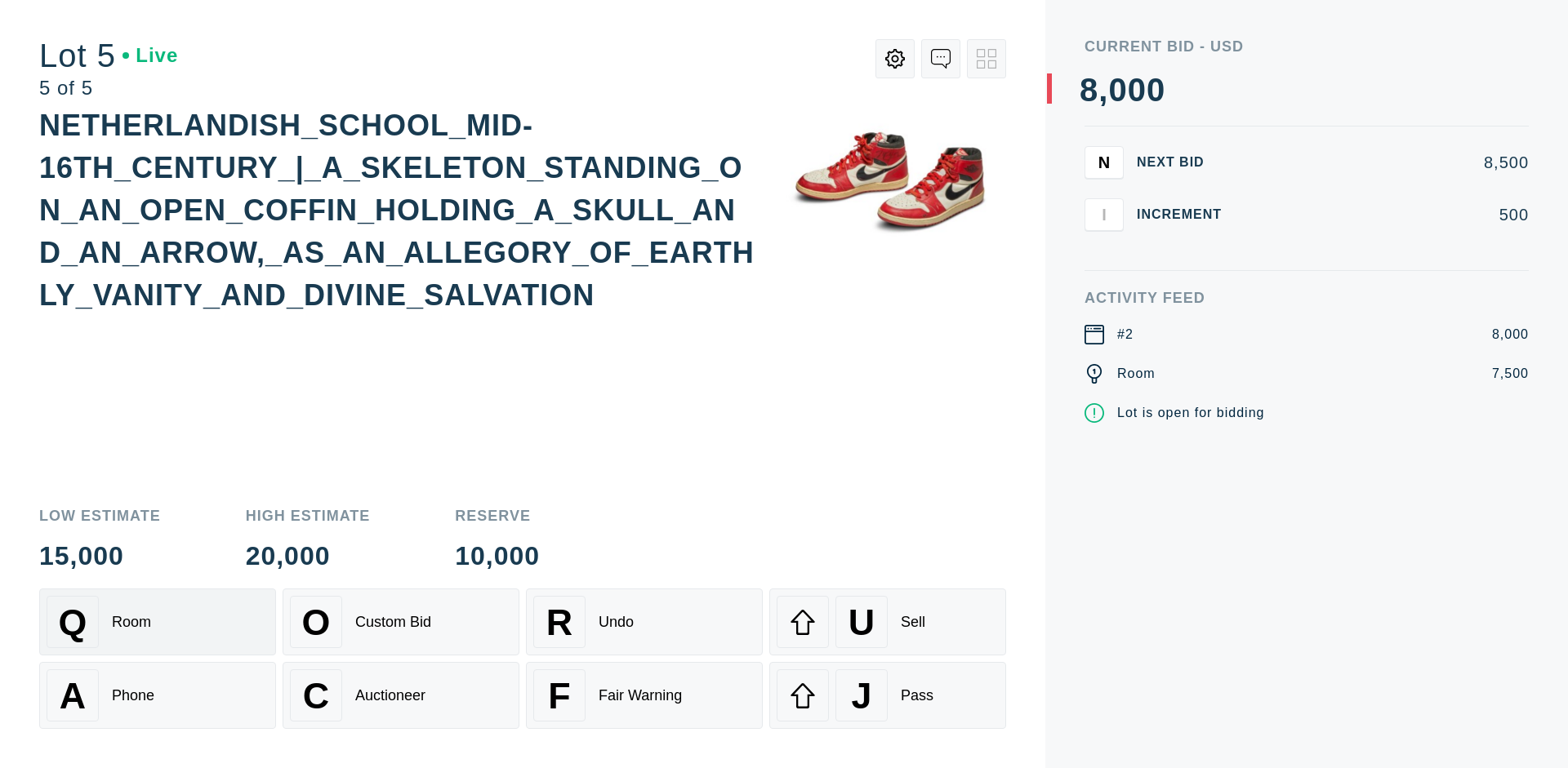
click at [158, 623] on div "Q Room" at bounding box center [157, 623] width 222 height 52
click at [887, 623] on div "U Sell" at bounding box center [887, 623] width 222 height 52
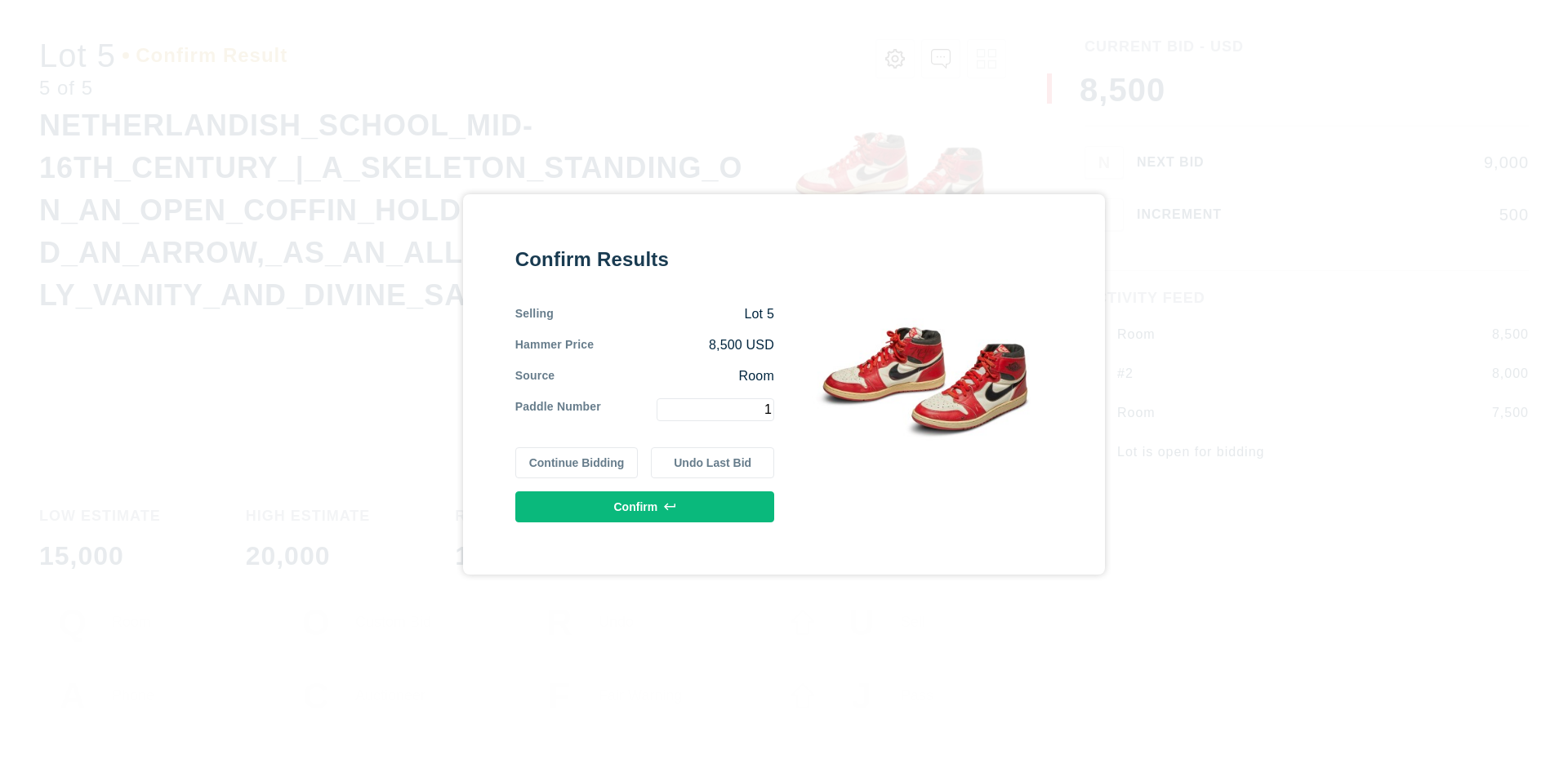
type input "1"
click at [645, 506] on button "Confirm" at bounding box center [644, 507] width 259 height 31
